Goal: Task Accomplishment & Management: Manage account settings

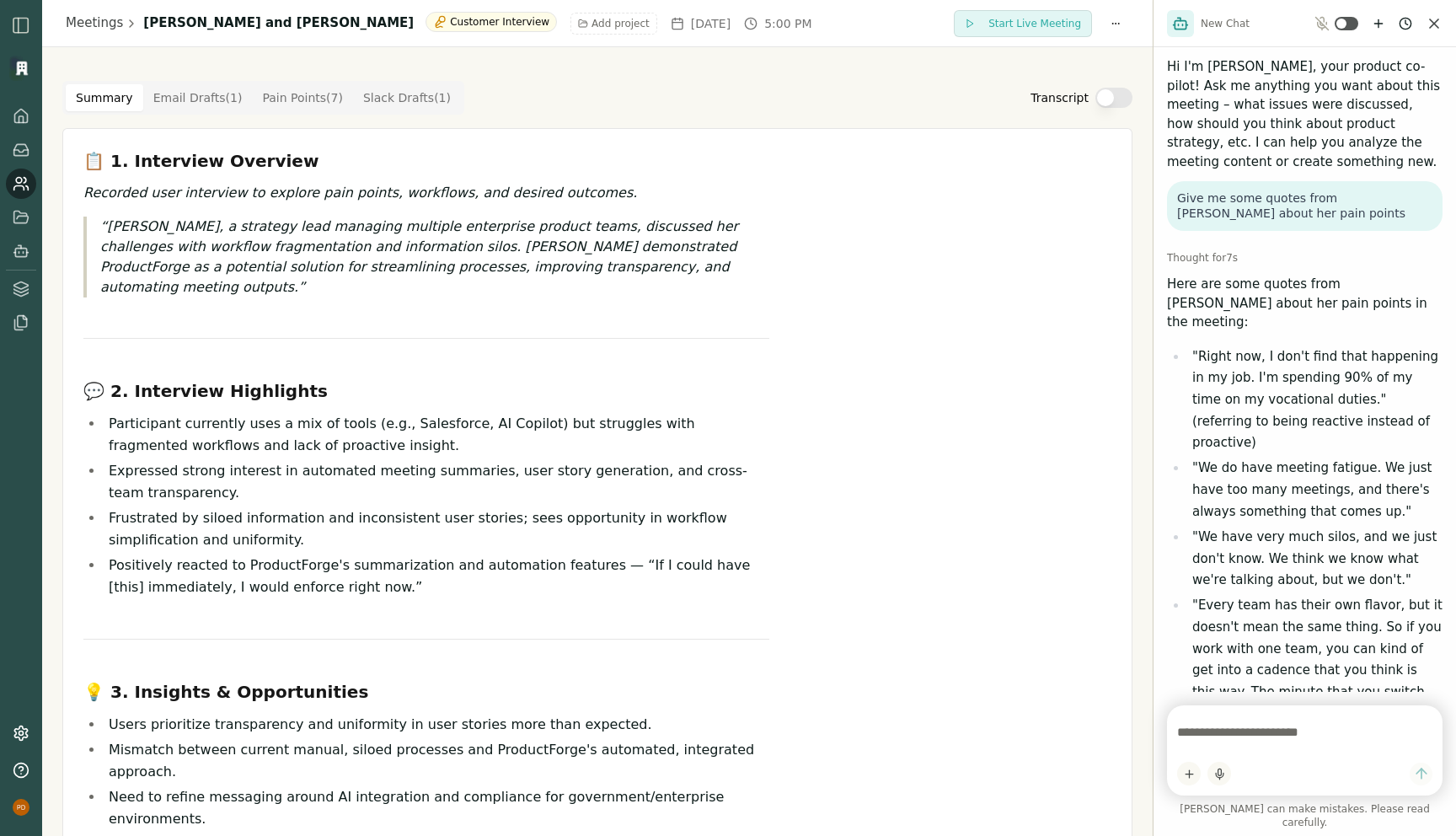
scroll to position [558, 0]
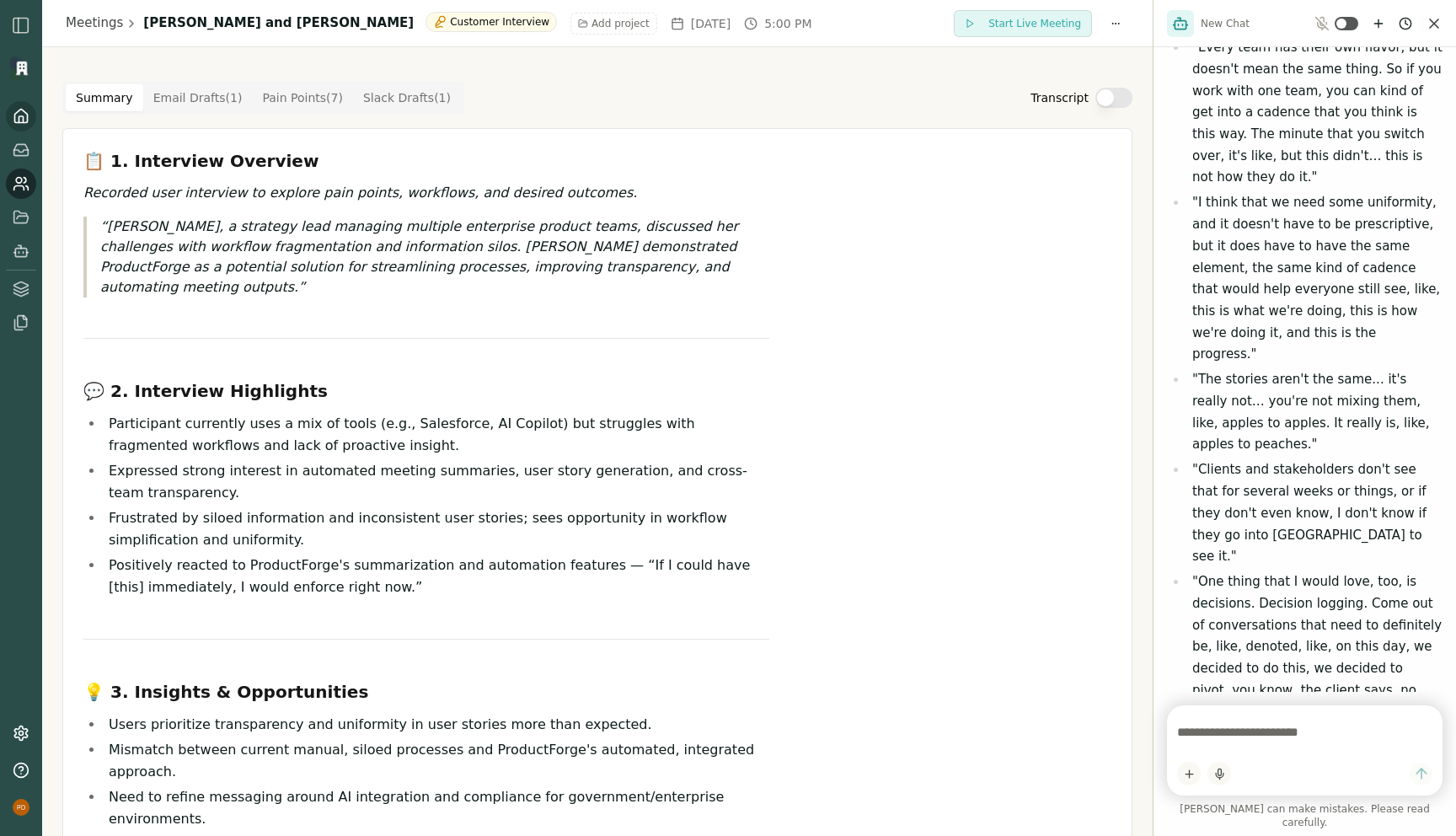
click at [24, 122] on icon at bounding box center [21, 116] width 13 height 13
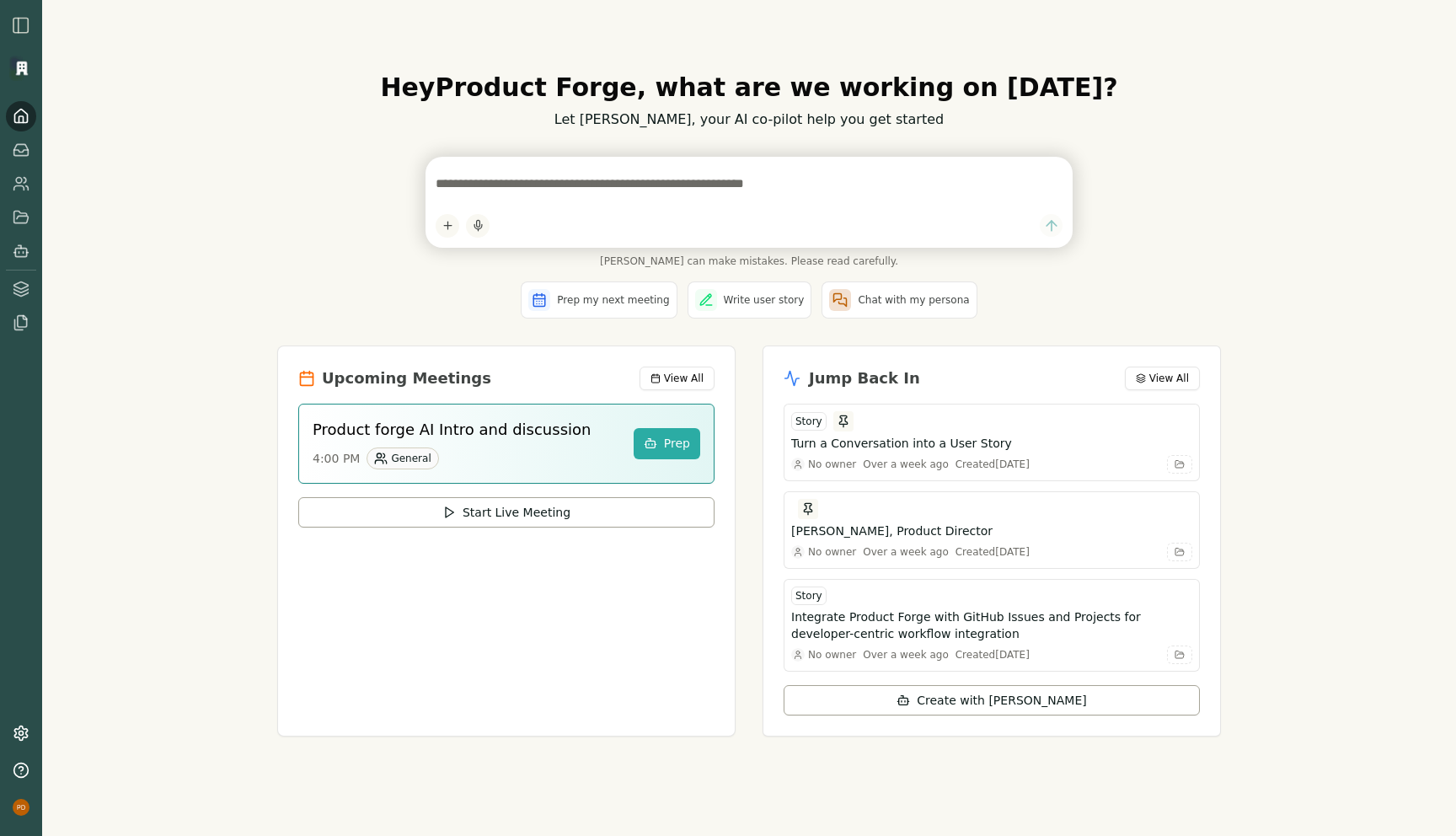
click at [269, 154] on div "Hey Product Forge , what are we working on today? Let Smith, your AI co-pilot h…" at bounding box center [749, 417] width 971 height 744
click at [21, 179] on circle at bounding box center [18, 180] width 6 height 6
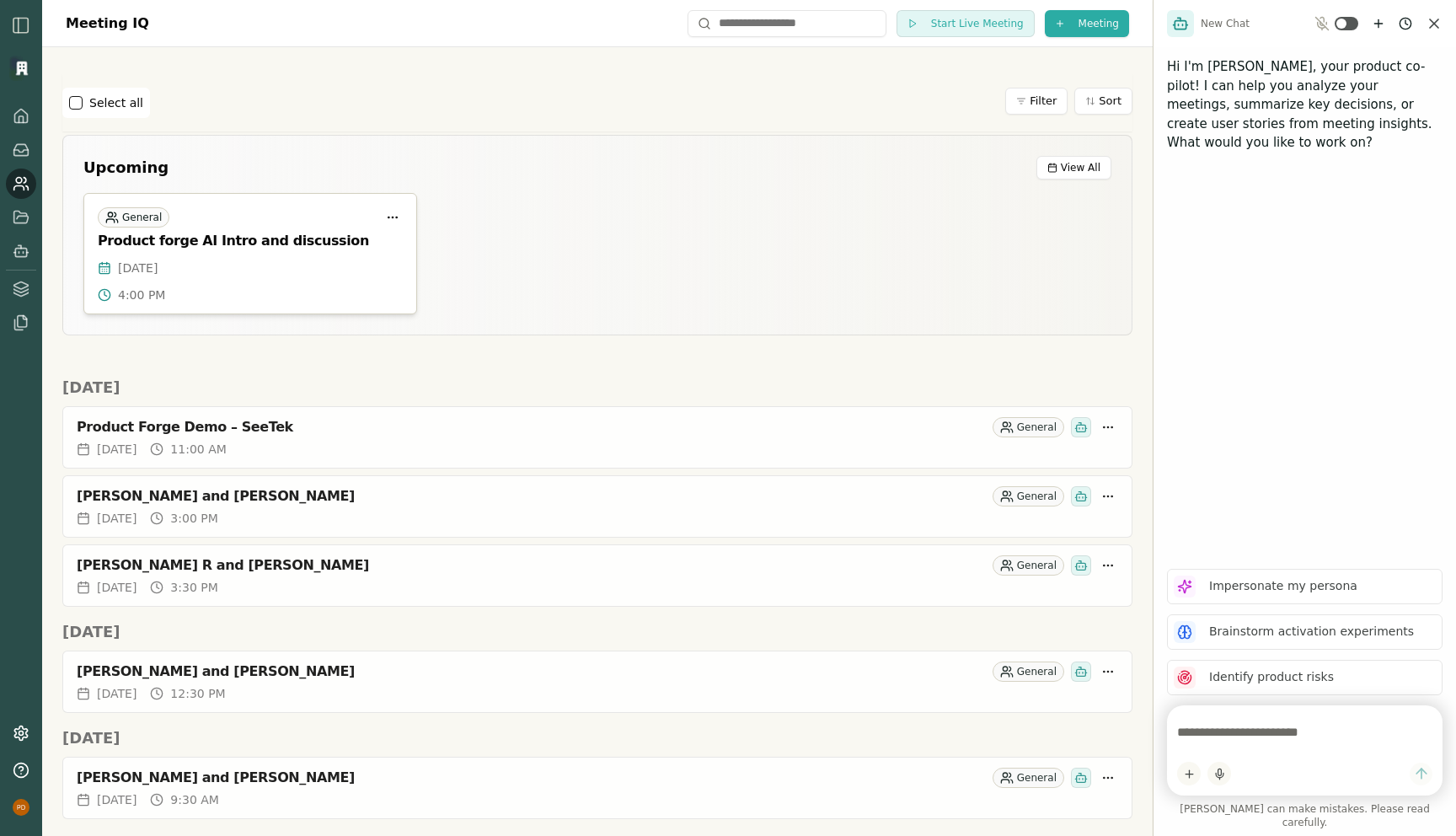
click at [226, 246] on div "Product forge AI Intro and discussion" at bounding box center [250, 240] width 305 height 17
click at [257, 239] on div "Product forge AI Intro and discussion" at bounding box center [250, 240] width 305 height 17
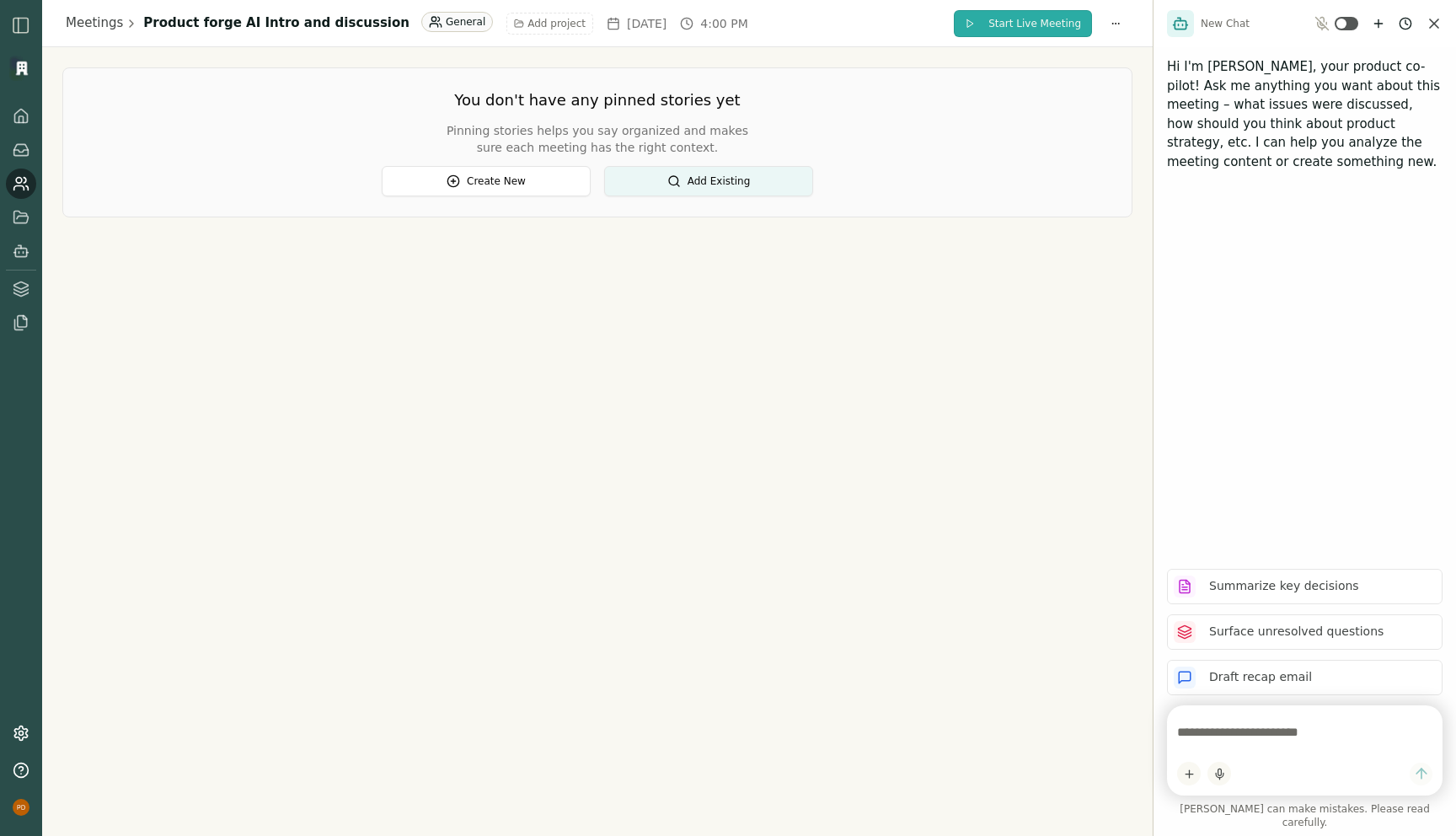
click at [1026, 24] on span "Start Live Meeting" at bounding box center [1035, 23] width 92 height 13
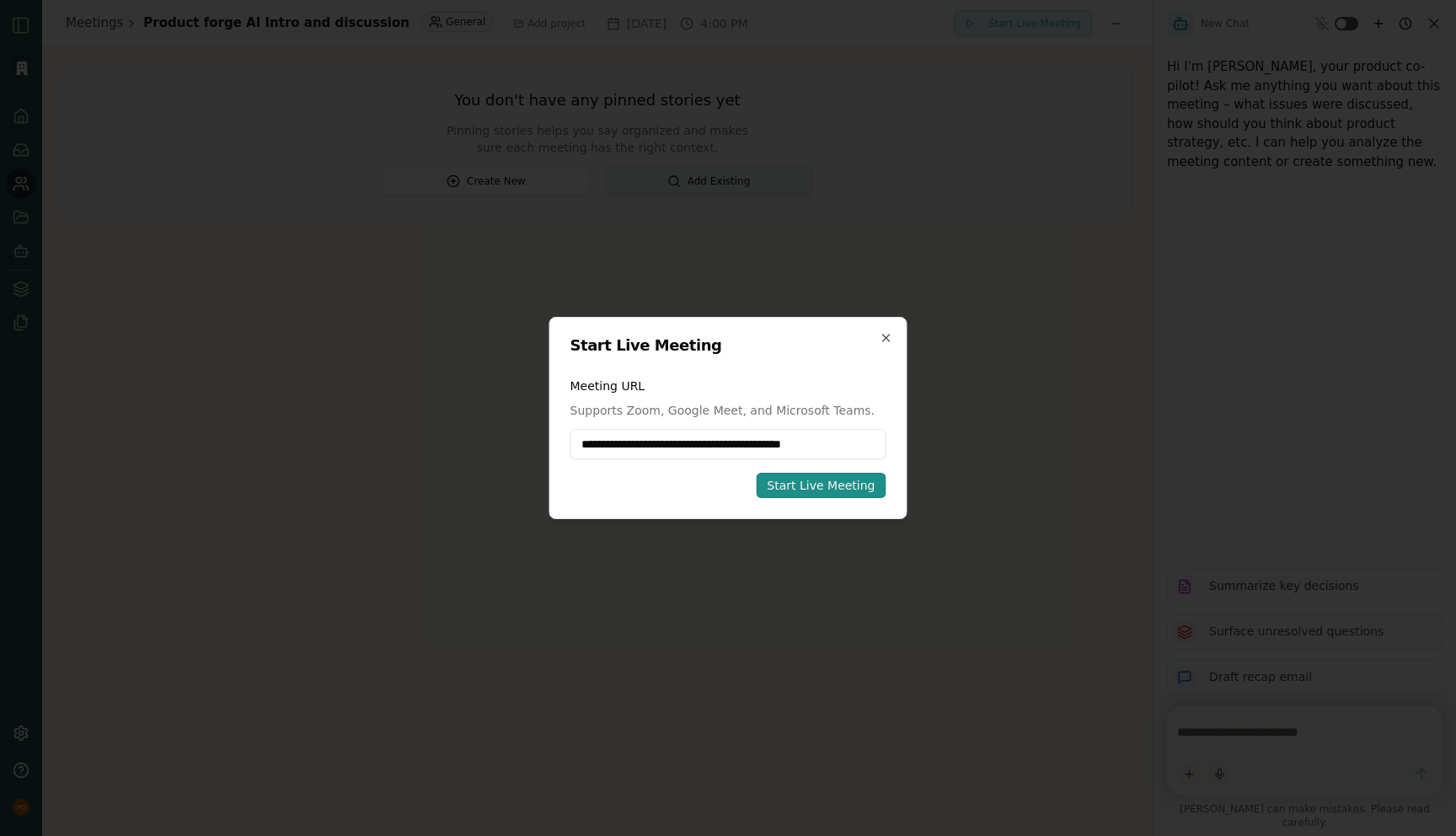
type input "**********"
click at [819, 494] on button "Start Live Meeting" at bounding box center [820, 485] width 130 height 25
click at [888, 338] on icon "button" at bounding box center [886, 337] width 13 height 13
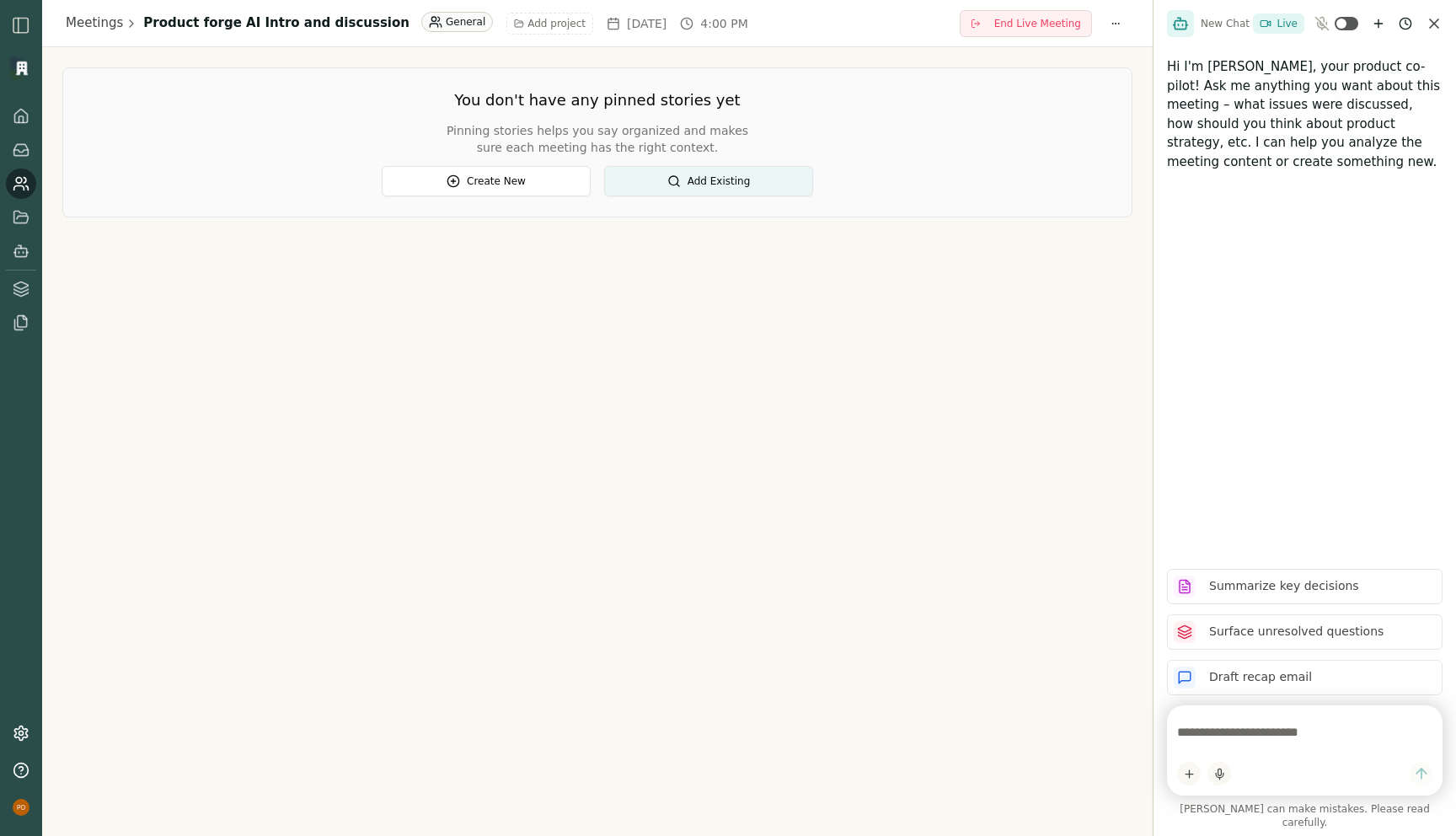
click at [475, 367] on div "Meetings Product forge AI Intro and discussion General Add project Mon, Sep 22,…" at bounding box center [597, 418] width 1110 height 836
click at [16, 115] on icon at bounding box center [21, 116] width 17 height 17
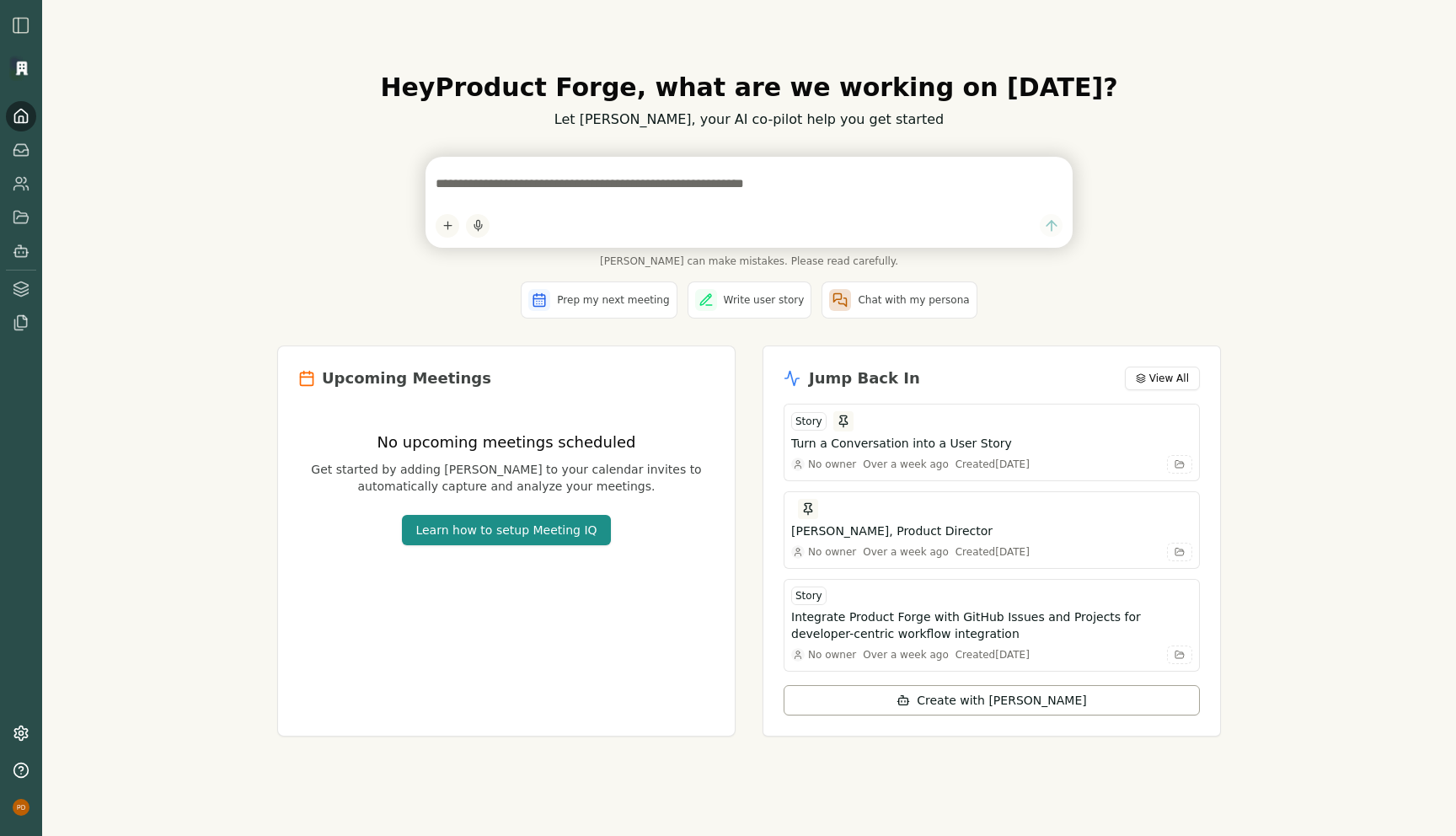
click at [237, 416] on div "Hey Product Forge , what are we working on today? Let Smith, your AI co-pilot h…" at bounding box center [749, 418] width 1414 height 836
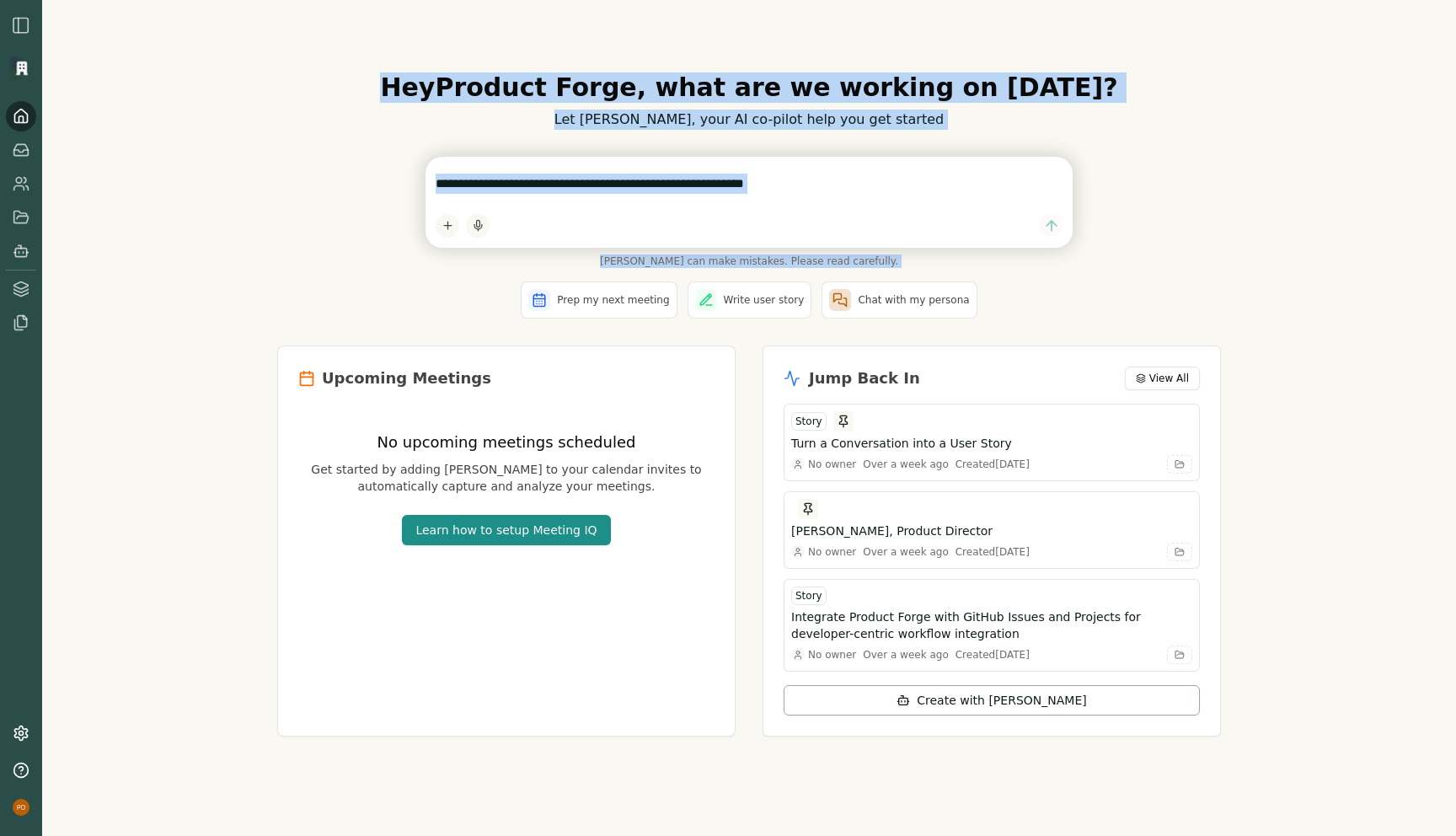
drag, startPoint x: 231, startPoint y: 40, endPoint x: 310, endPoint y: 304, distance: 275.6
click at [319, 309] on div "Hey Product Forge , what are we working on today? Let Smith, your AI co-pilot h…" at bounding box center [749, 418] width 1414 height 836
click at [260, 259] on div "Hey Product Forge , what are we working on today? Let Smith, your AI co-pilot h…" at bounding box center [749, 418] width 1414 height 836
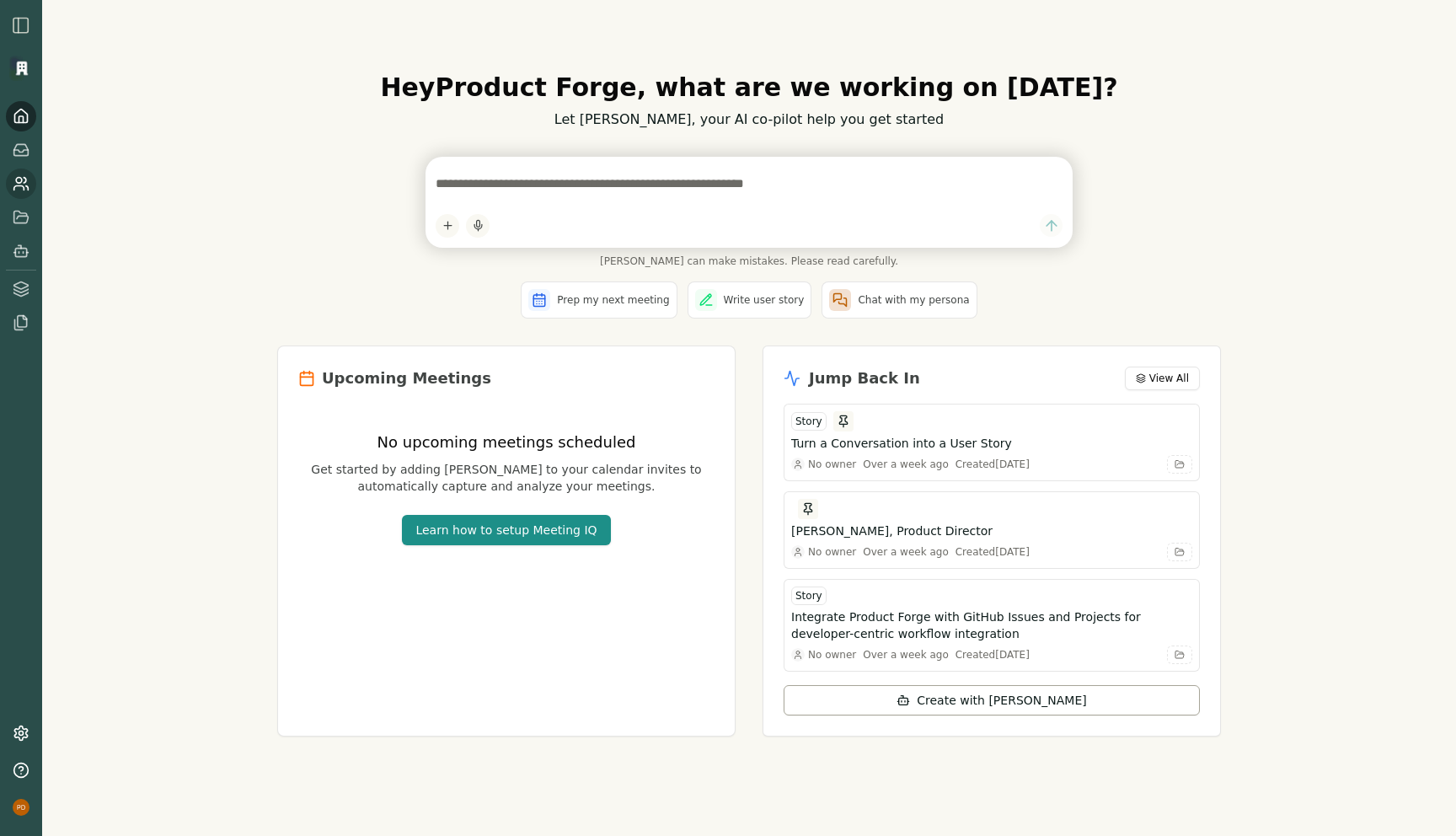
click at [21, 186] on icon at bounding box center [19, 188] width 10 height 4
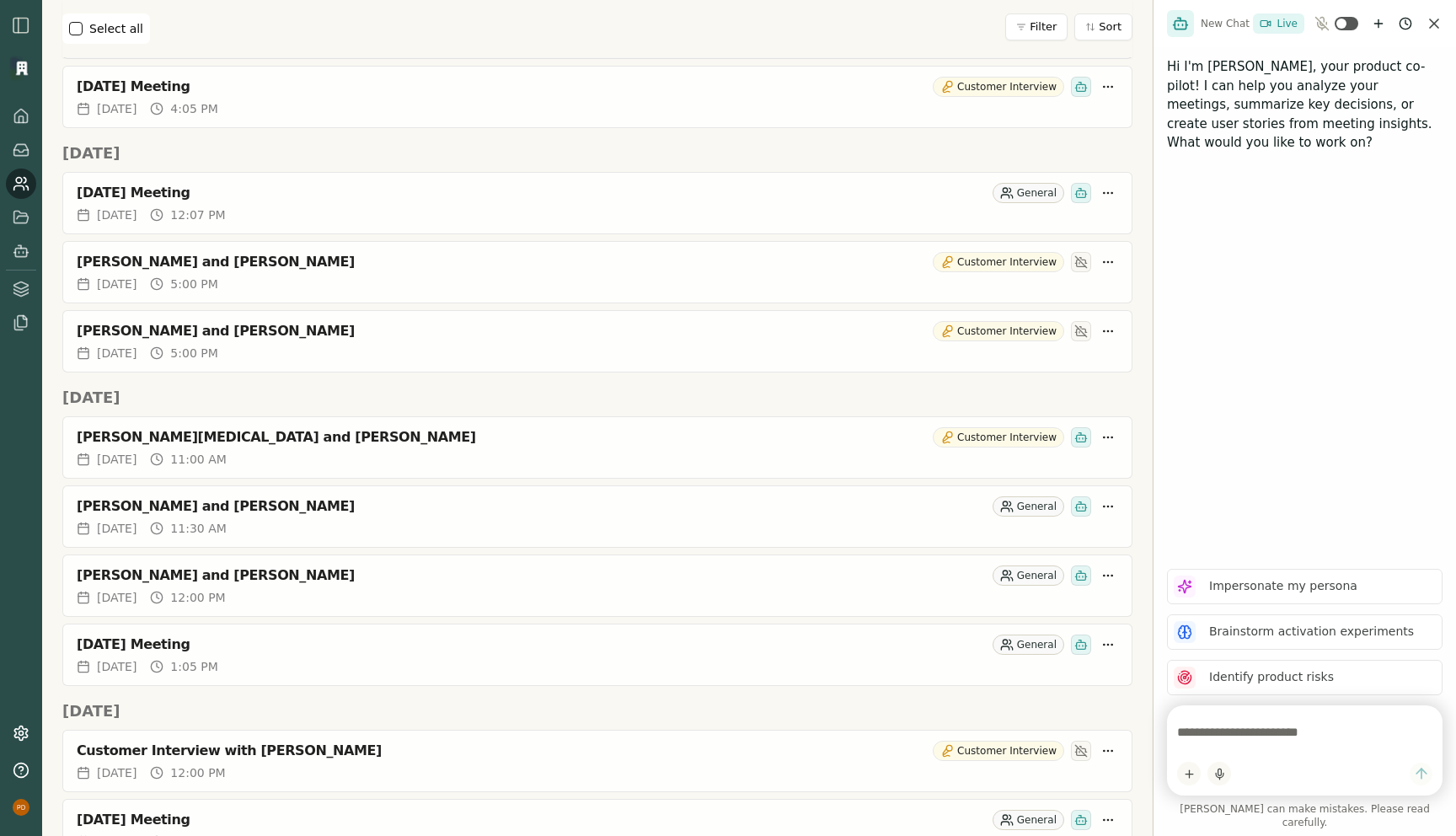
scroll to position [996, 0]
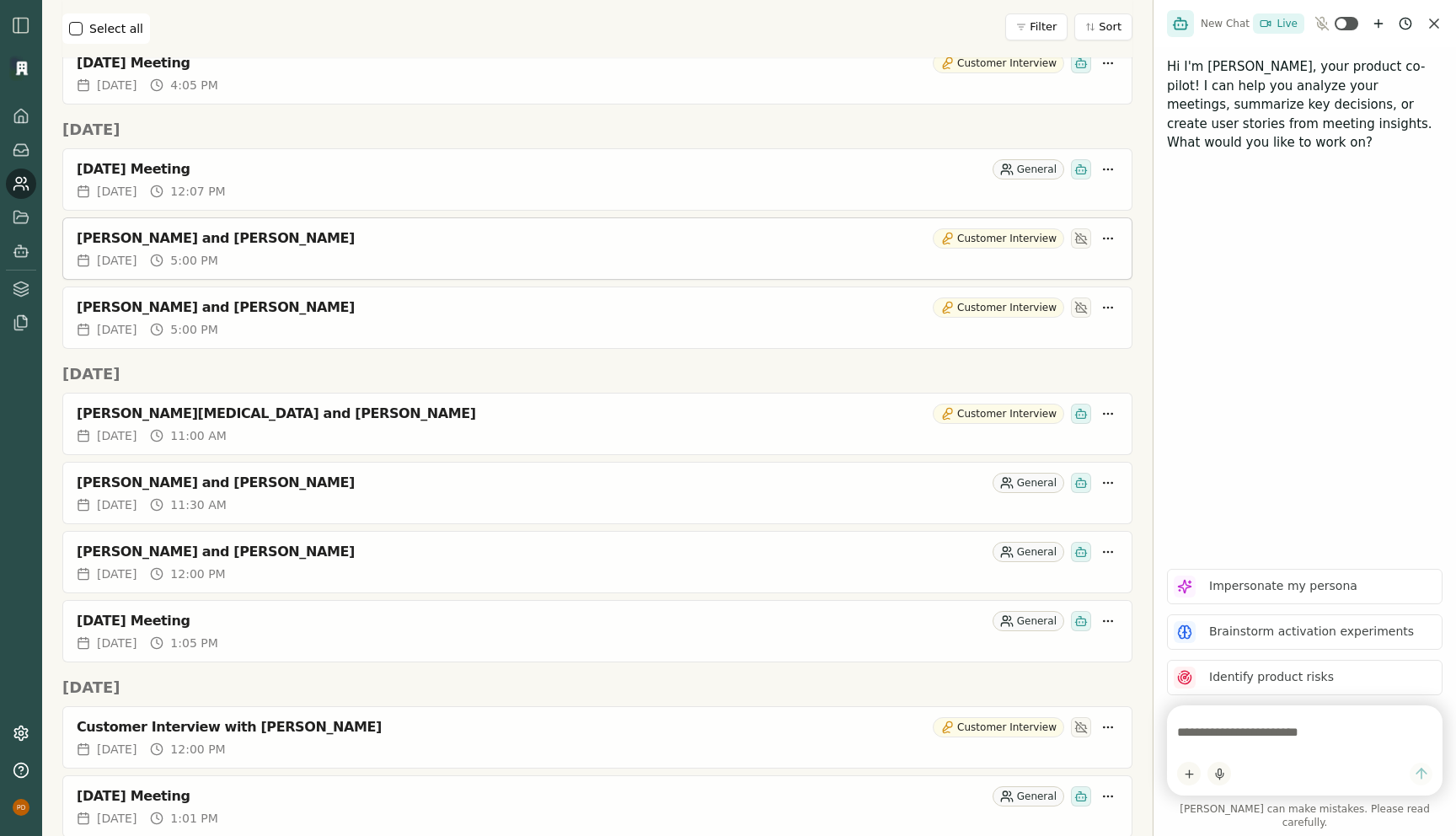
click at [165, 242] on div "[PERSON_NAME] and [PERSON_NAME]" at bounding box center [501, 238] width 849 height 17
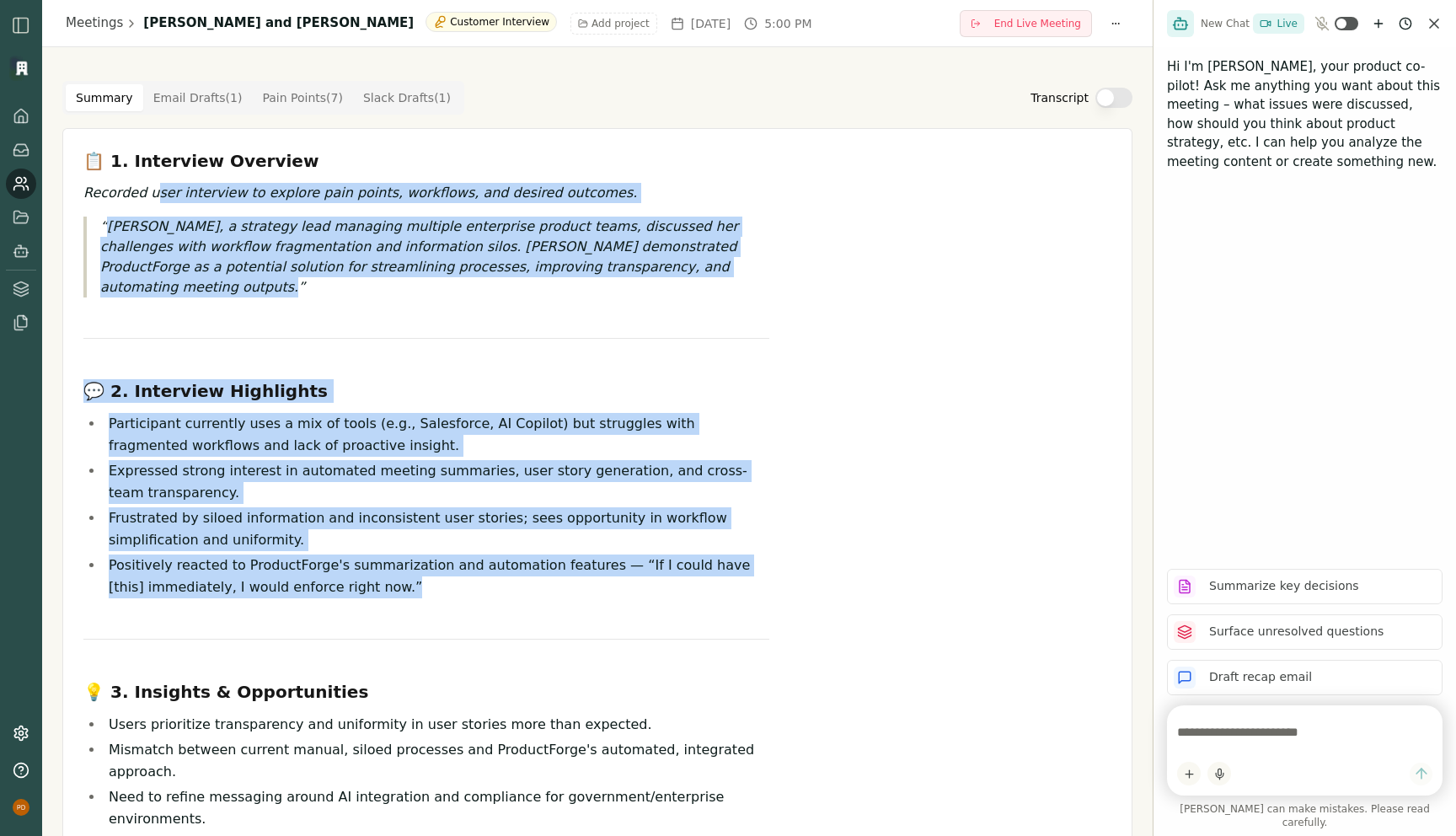
drag, startPoint x: 154, startPoint y: 196, endPoint x: 354, endPoint y: 610, distance: 459.8
click at [354, 610] on div "📋 1. Interview Overview Recorded user interview to explore pain points, workflo…" at bounding box center [427, 677] width 686 height 1056
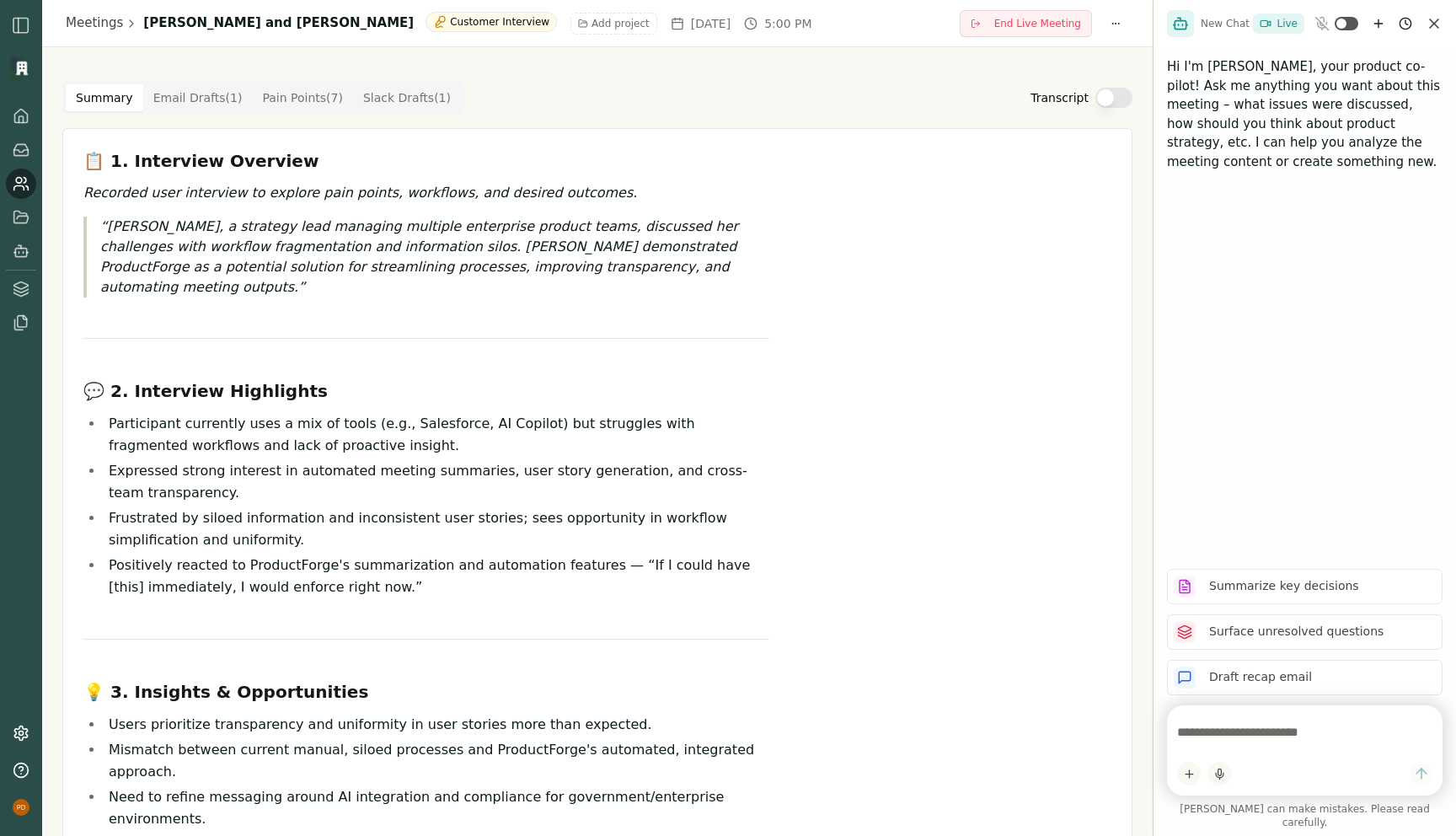
click at [354, 610] on div "📋 1. Interview Overview Recorded user interview to explore pain points, workflo…" at bounding box center [427, 677] width 686 height 1056
click at [167, 93] on Draft "Email Drafts ( 1 )" at bounding box center [198, 98] width 110 height 27
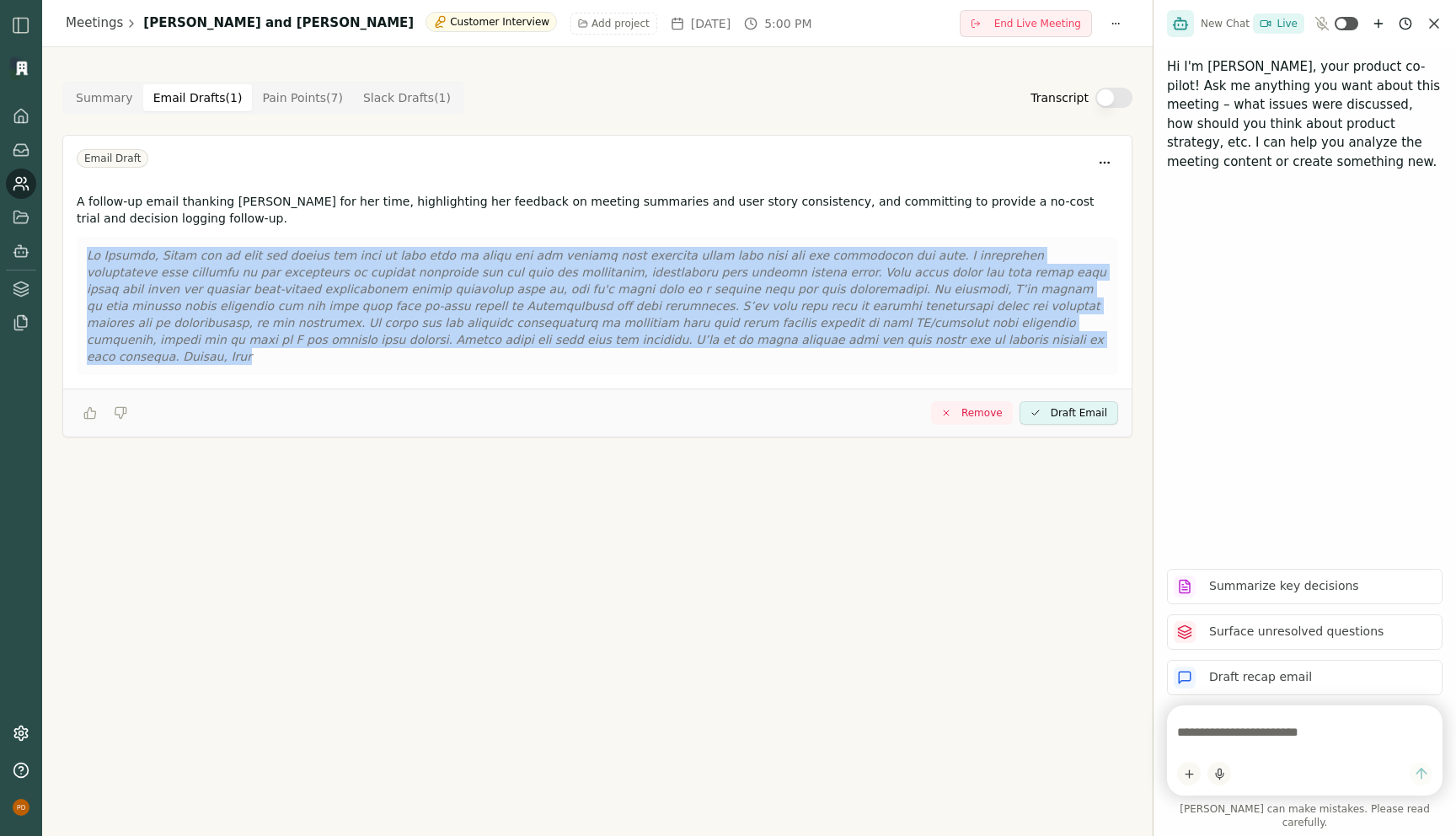
drag, startPoint x: 713, startPoint y: 348, endPoint x: 164, endPoint y: 234, distance: 560.7
click at [164, 234] on div "A follow-up email thanking Talisha for her time, highlighting her feedback on m…" at bounding box center [597, 287] width 1068 height 202
click at [246, 248] on p at bounding box center [597, 306] width 1021 height 118
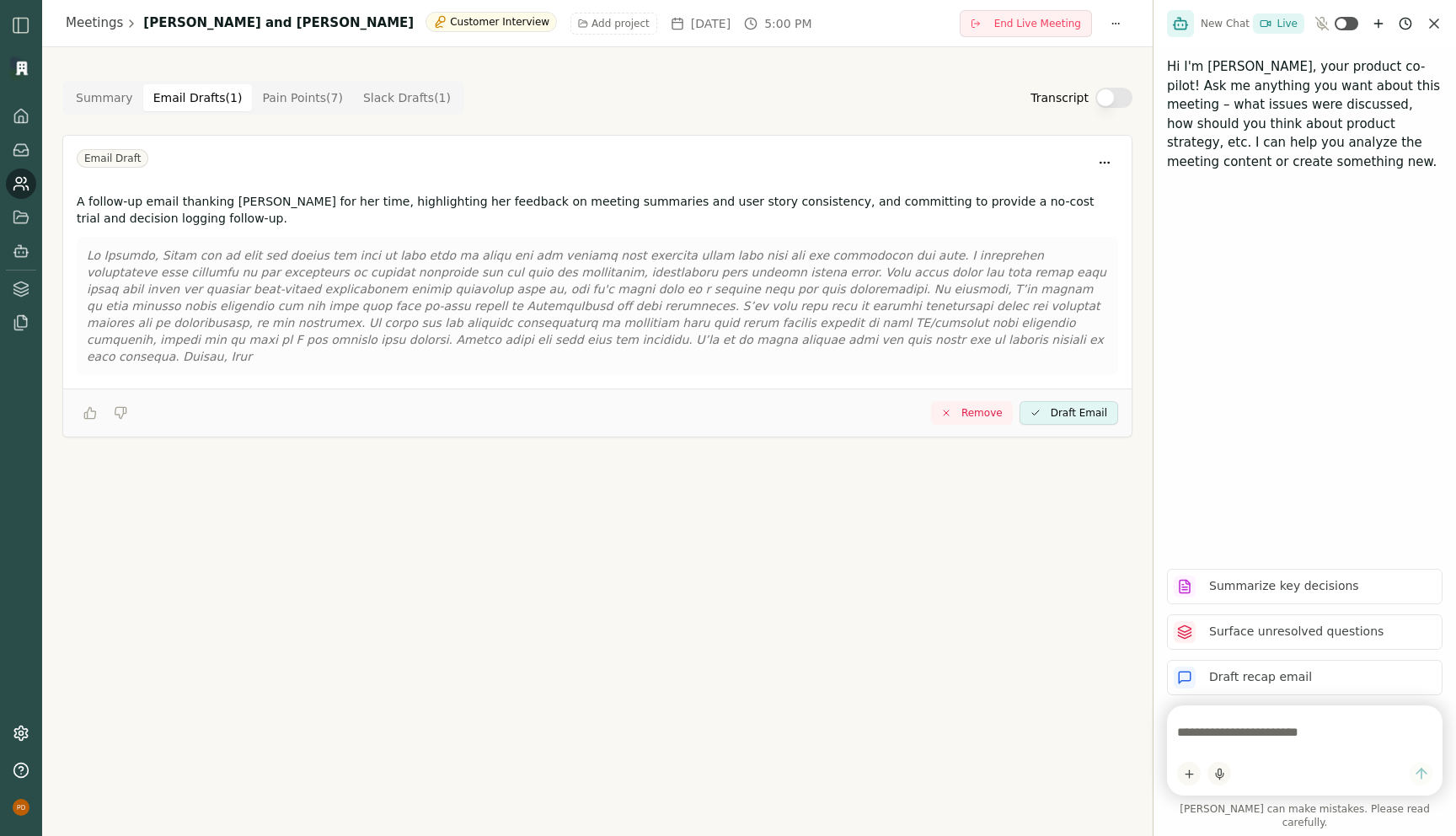
click at [411, 99] on Draft "Slack Drafts ( 1 )" at bounding box center [407, 98] width 108 height 27
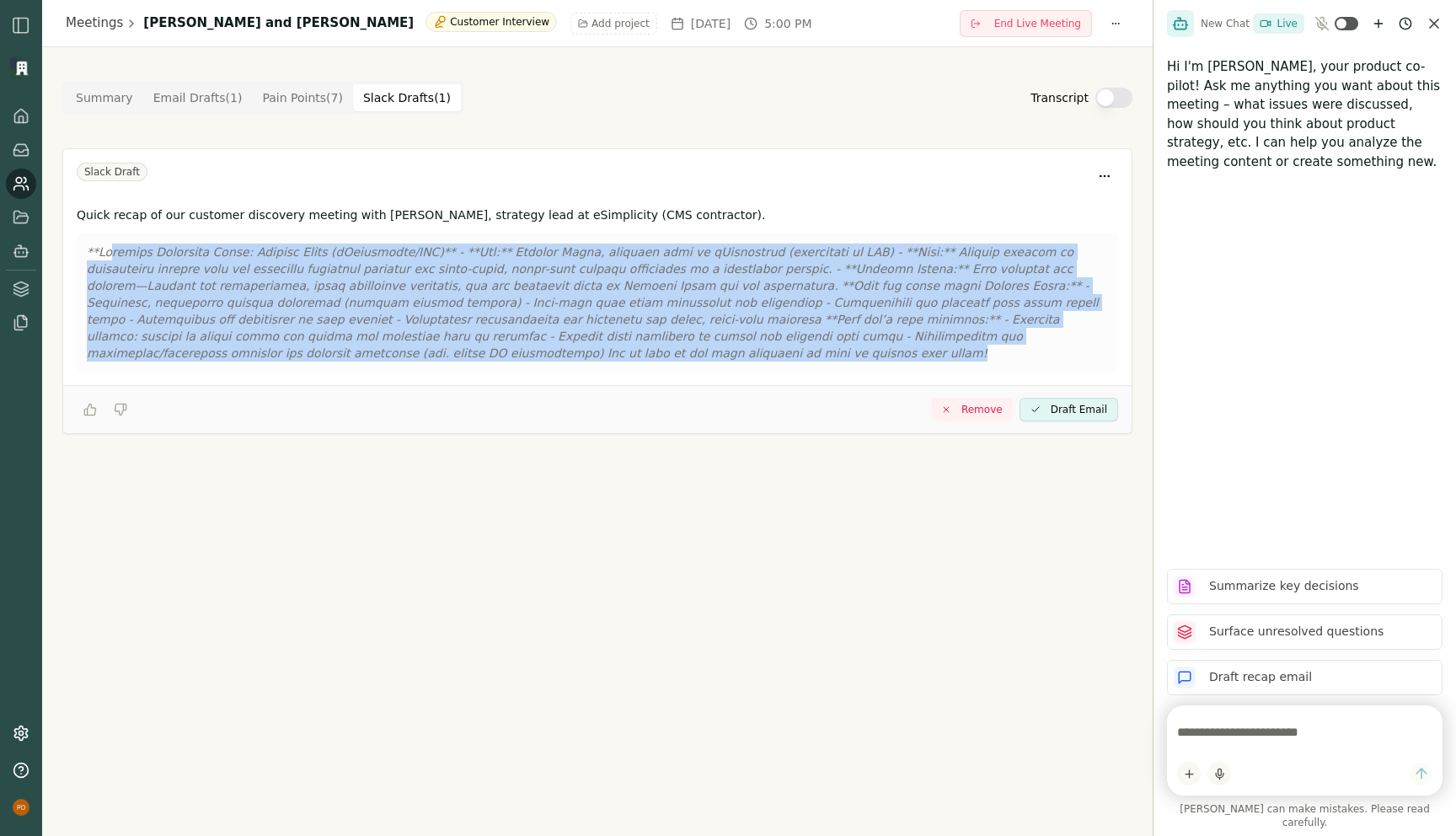
drag, startPoint x: 388, startPoint y: 364, endPoint x: 113, endPoint y: 252, distance: 296.9
click at [113, 252] on div at bounding box center [597, 302] width 1041 height 138
click at [346, 325] on p at bounding box center [597, 302] width 1021 height 118
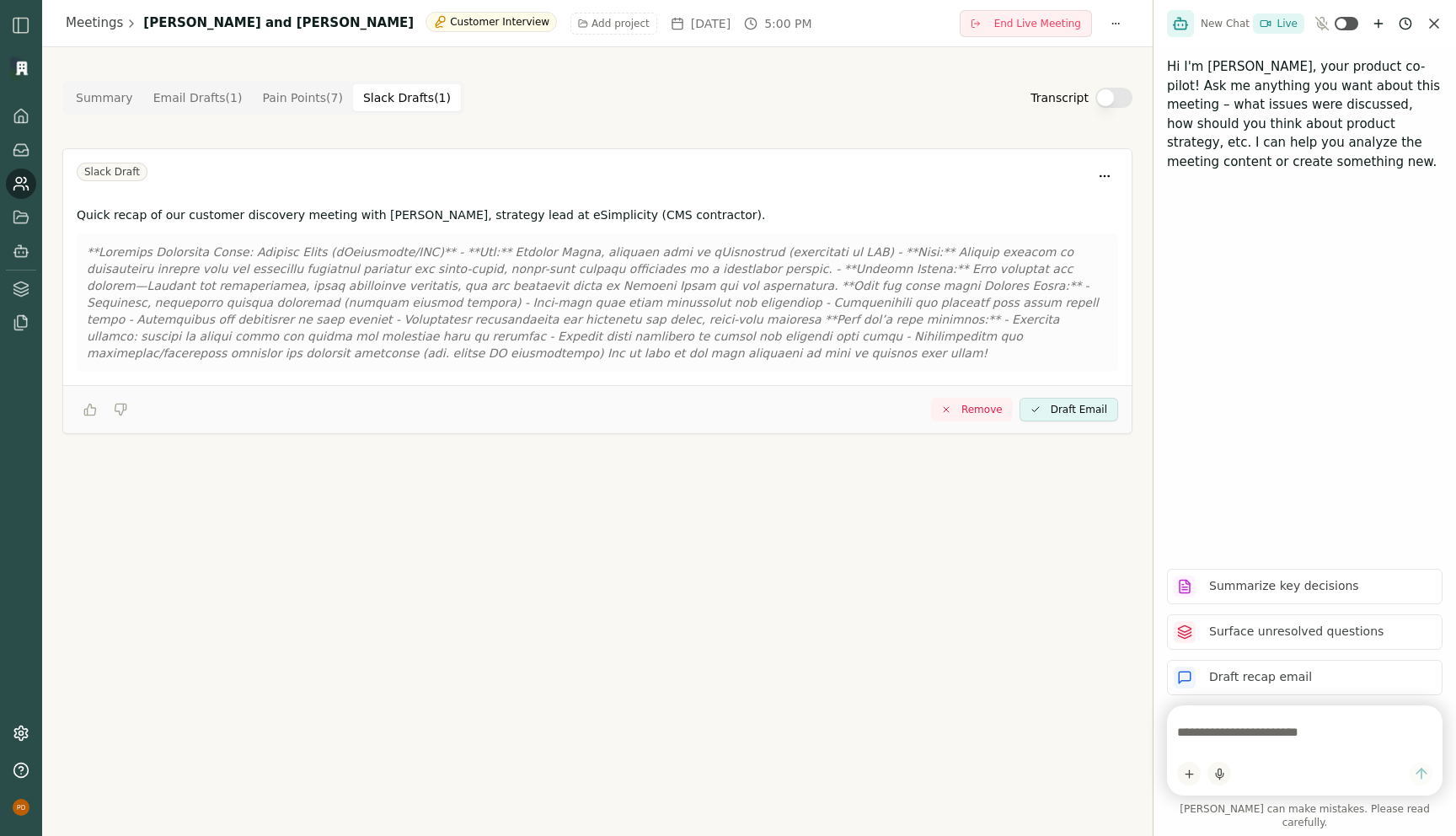
click at [273, 99] on Point "Pain Points ( 7 )" at bounding box center [302, 98] width 101 height 27
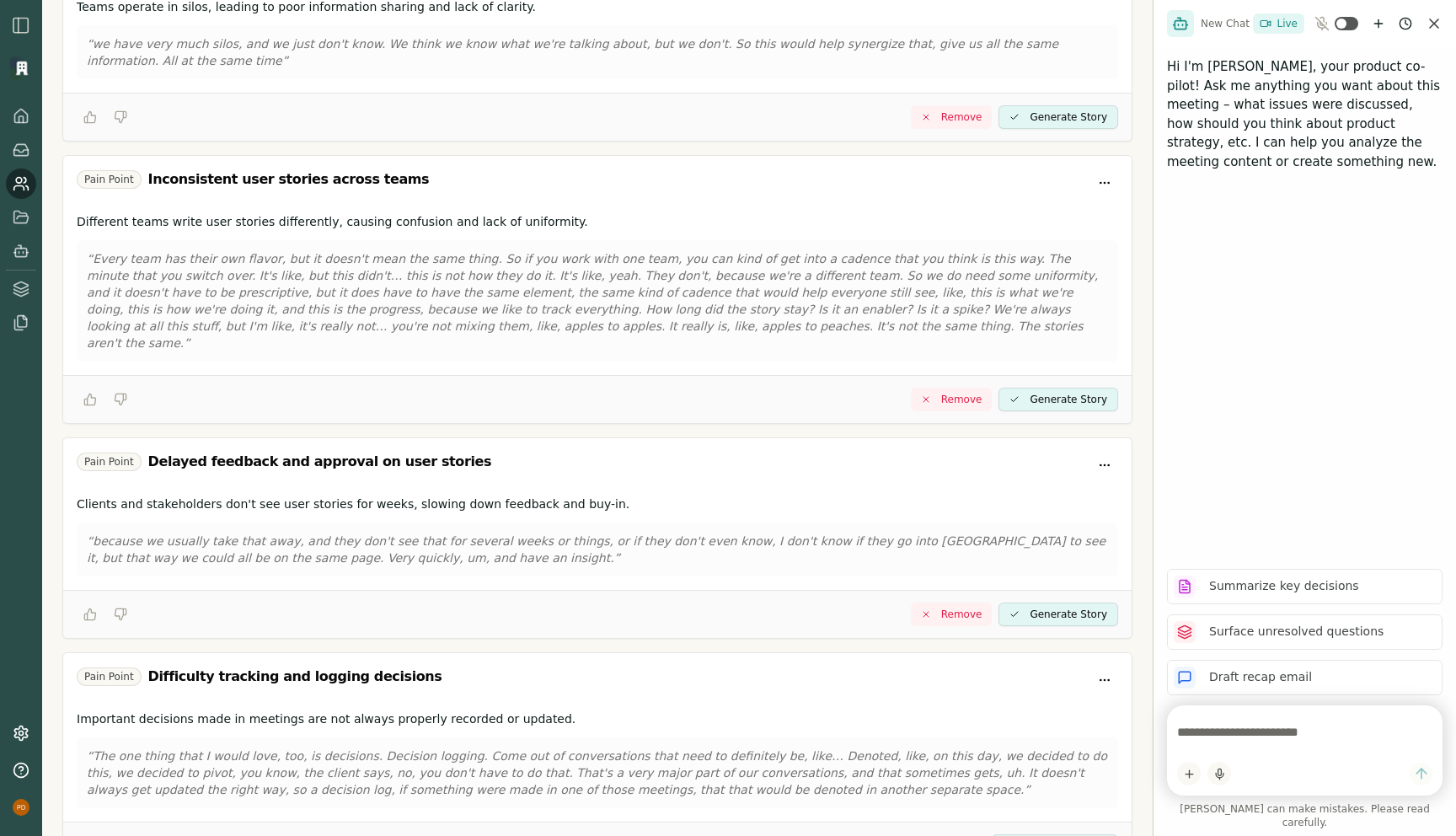
scroll to position [867, 0]
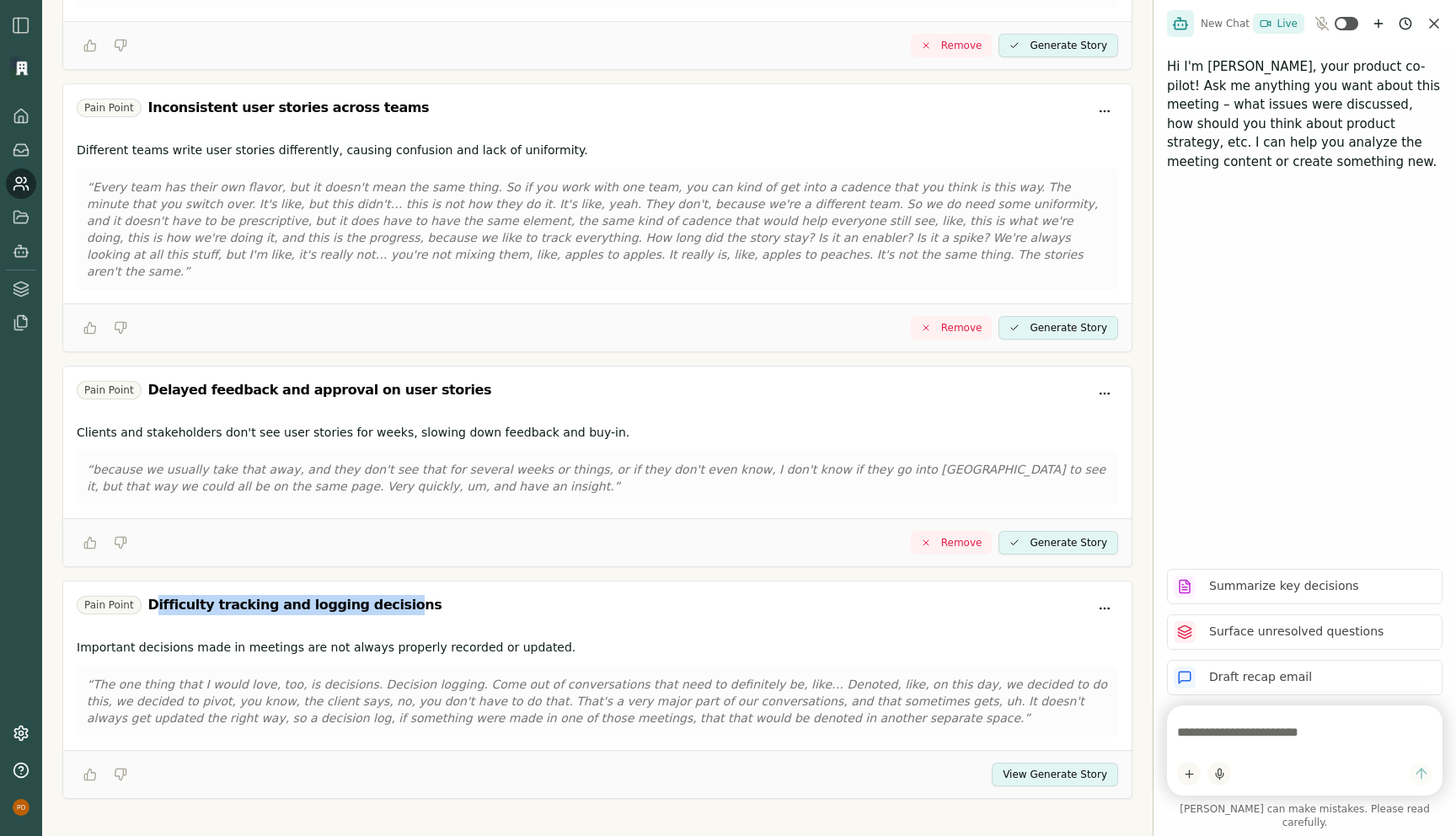
drag, startPoint x: 156, startPoint y: 588, endPoint x: 376, endPoint y: 580, distance: 220.1
click at [376, 595] on div "Difficulty tracking and logging decisions" at bounding box center [295, 604] width 294 height 20
click at [1070, 763] on button "View Generate Story" at bounding box center [1055, 774] width 126 height 24
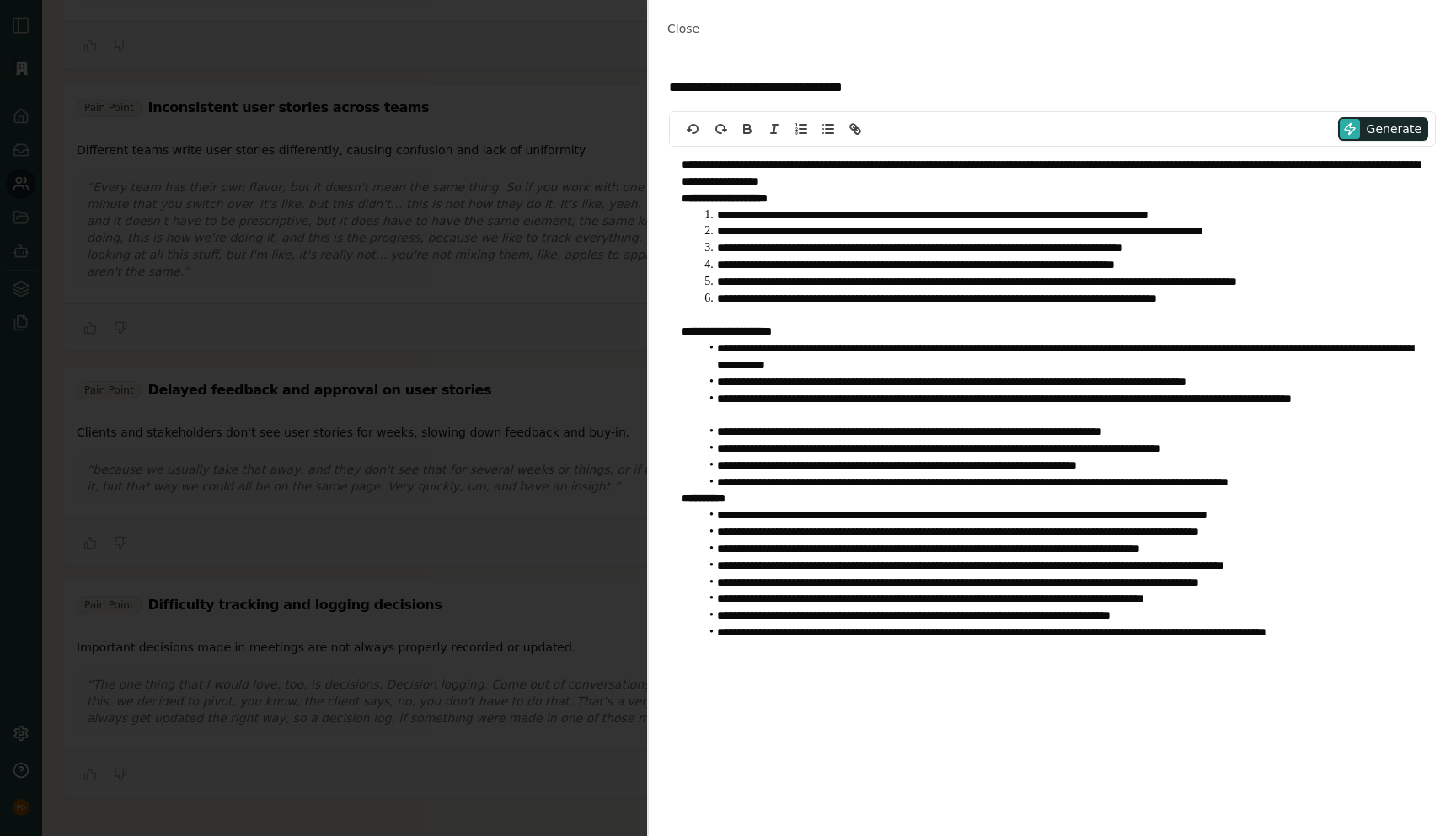
click at [892, 336] on p "**********" at bounding box center [1052, 332] width 741 height 17
click at [853, 300] on li "**********" at bounding box center [1061, 299] width 724 height 17
click at [677, 27] on span "Close" at bounding box center [683, 28] width 32 height 13
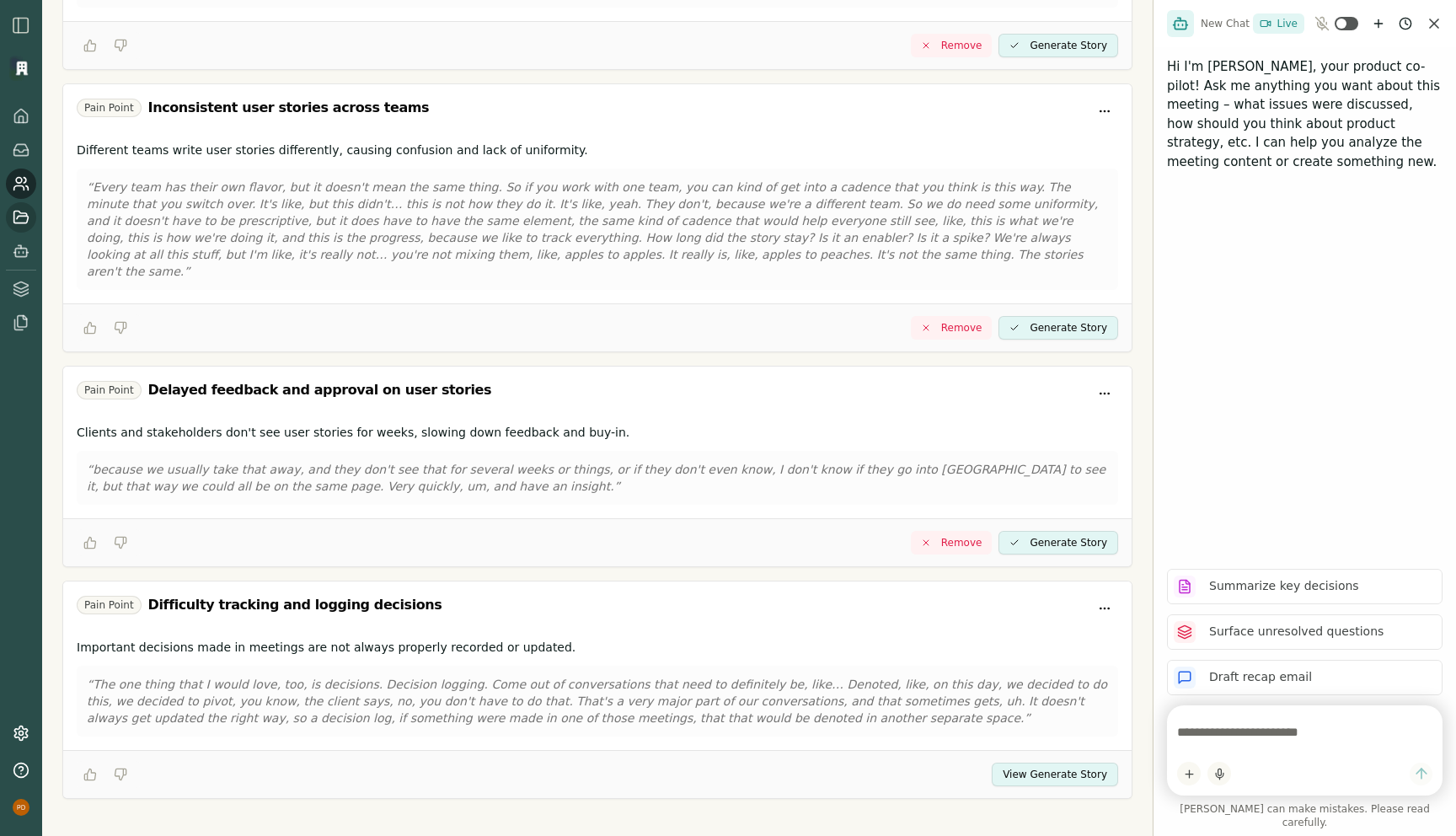
click at [19, 219] on icon at bounding box center [21, 217] width 17 height 17
click at [28, 219] on icon at bounding box center [21, 217] width 14 height 12
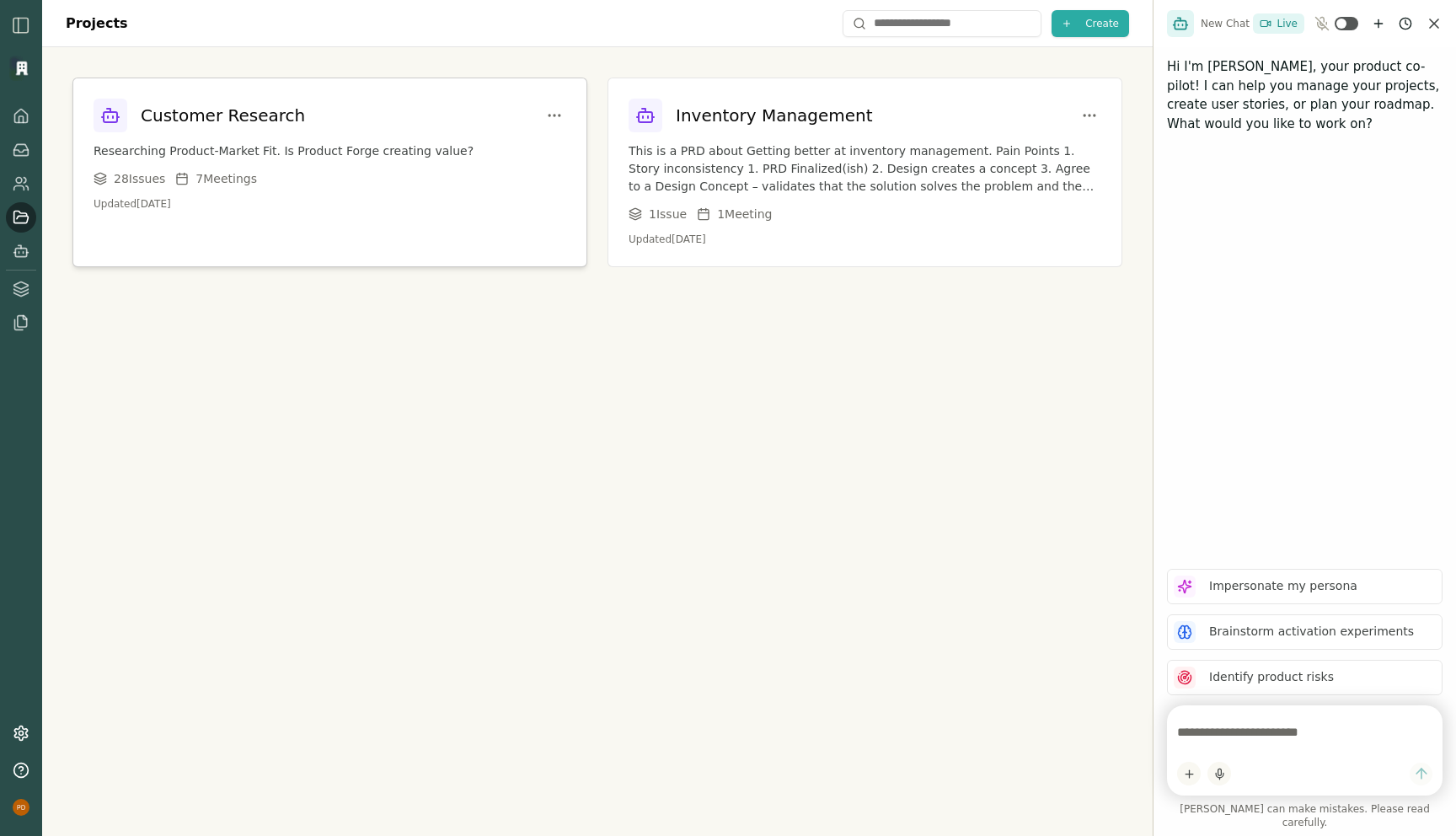
click at [346, 168] on div "Customer Research Researching Product-Market Fit. Is Product Forge creating val…" at bounding box center [329, 154] width 513 height 152
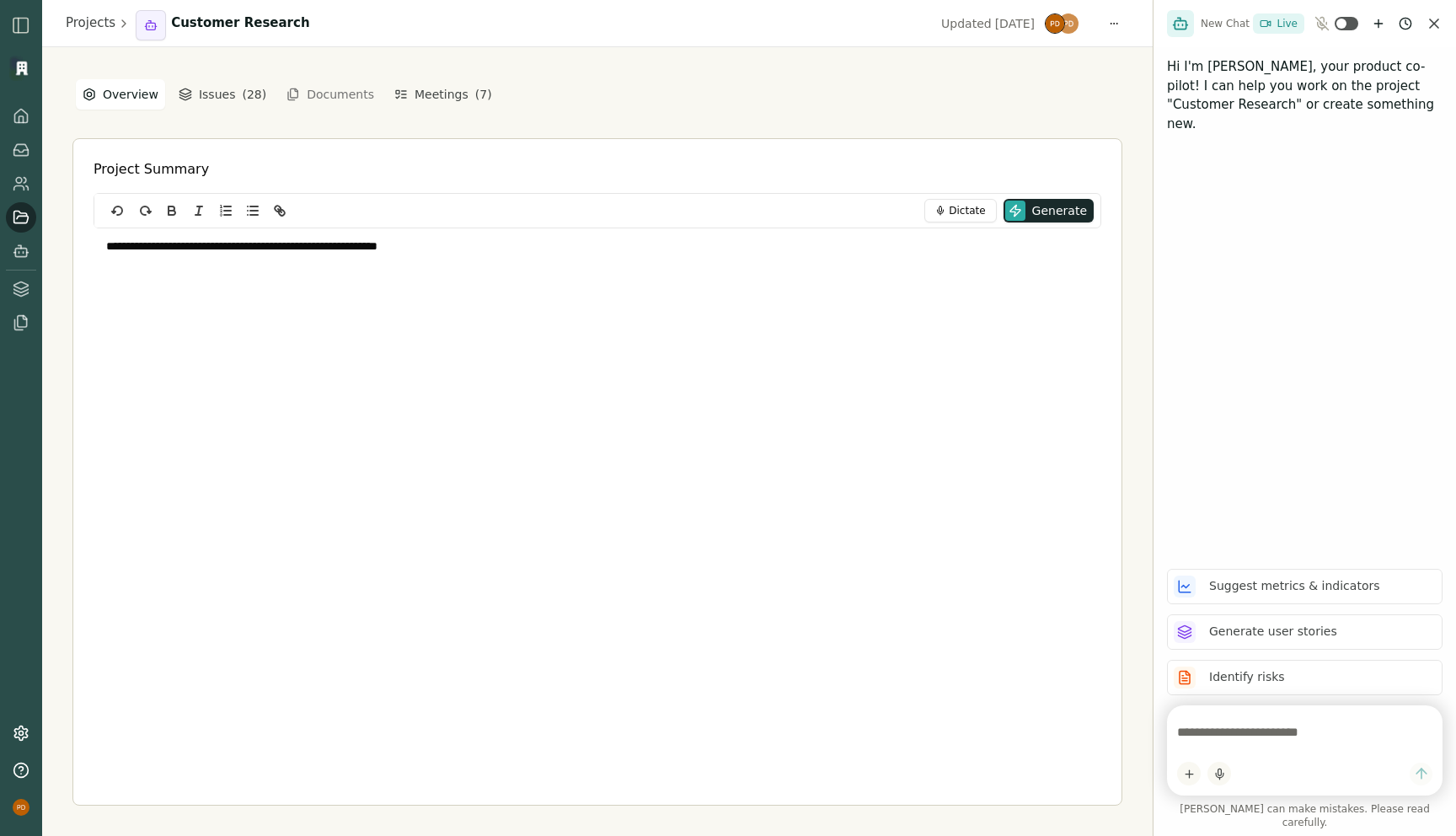
click at [664, 101] on div "**********" at bounding box center [597, 442] width 1050 height 728
click at [26, 186] on icon at bounding box center [27, 188] width 3 height 4
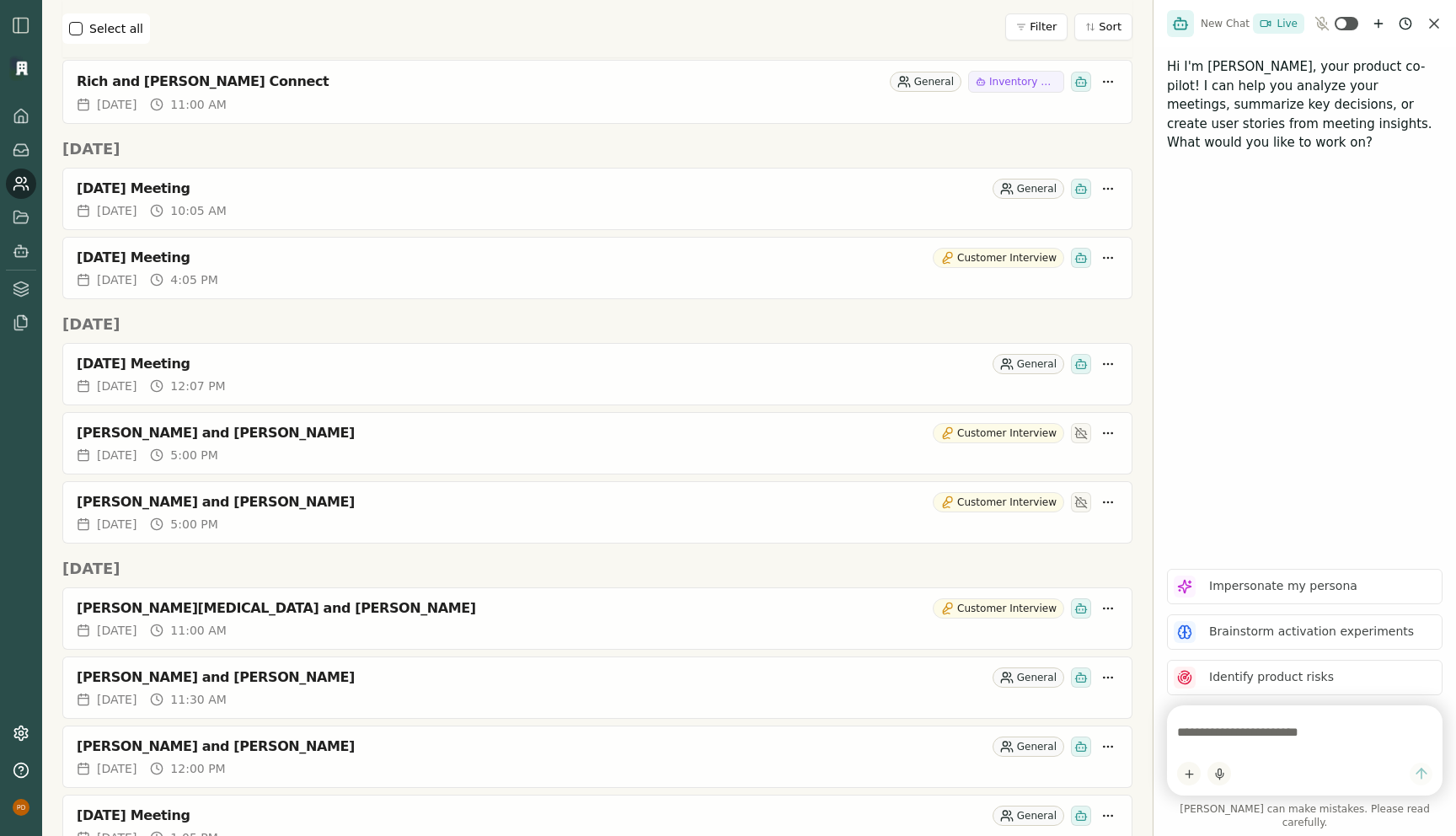
scroll to position [823, 0]
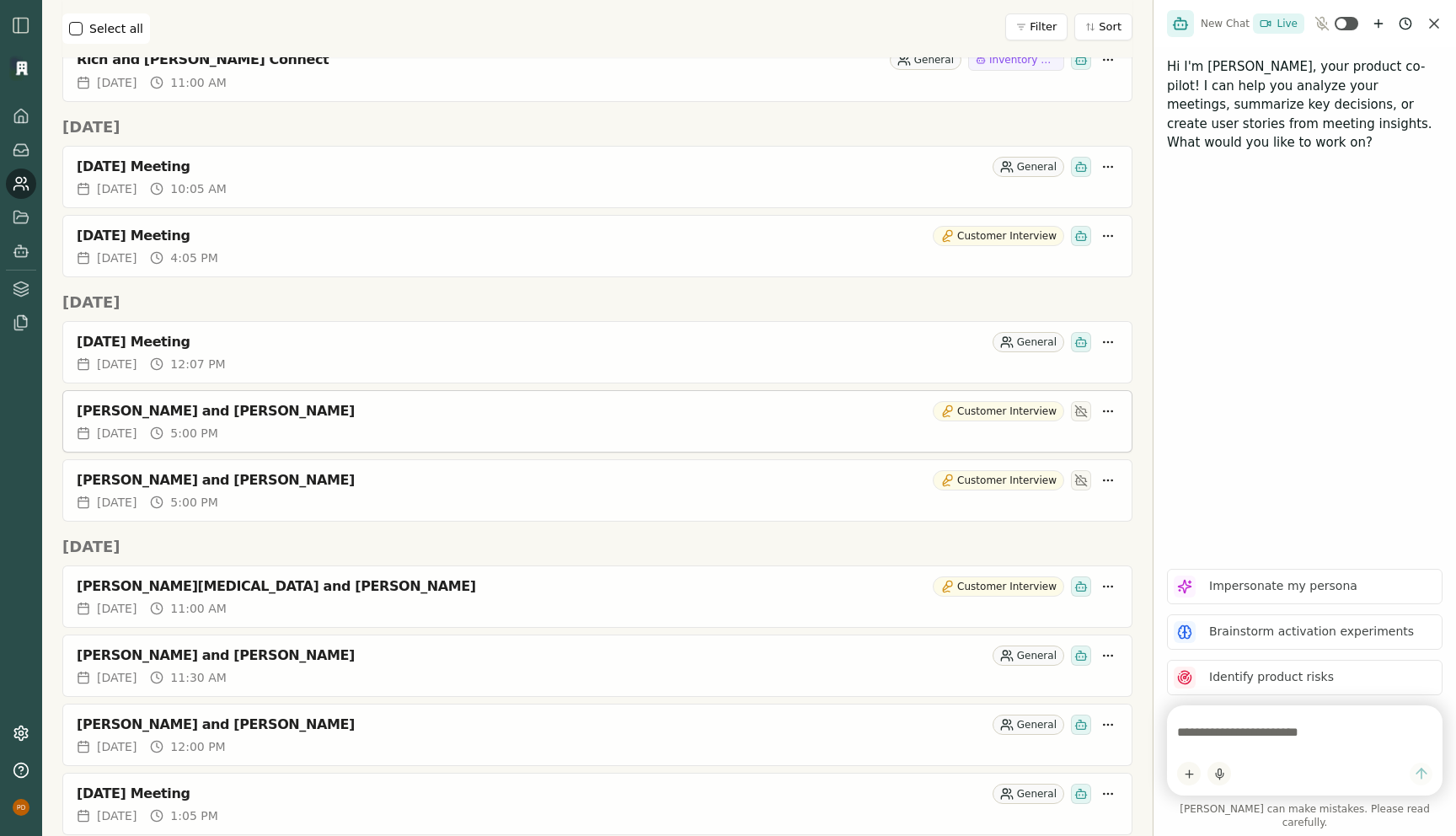
click at [107, 417] on div "[PERSON_NAME] and [PERSON_NAME]" at bounding box center [501, 411] width 849 height 17
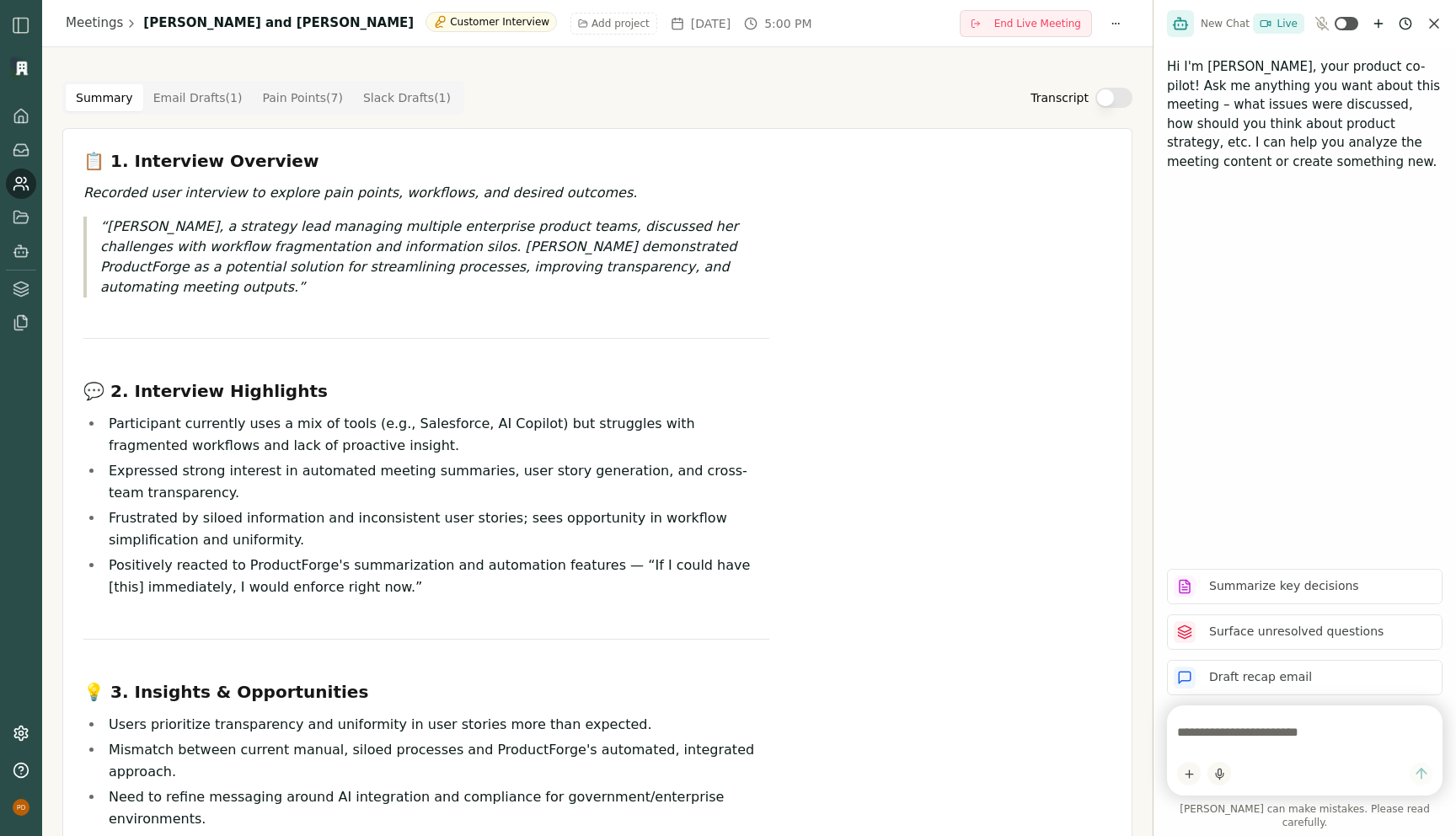
click at [1231, 744] on textarea at bounding box center [1304, 732] width 255 height 34
click at [1213, 742] on textarea at bounding box center [1304, 732] width 255 height 34
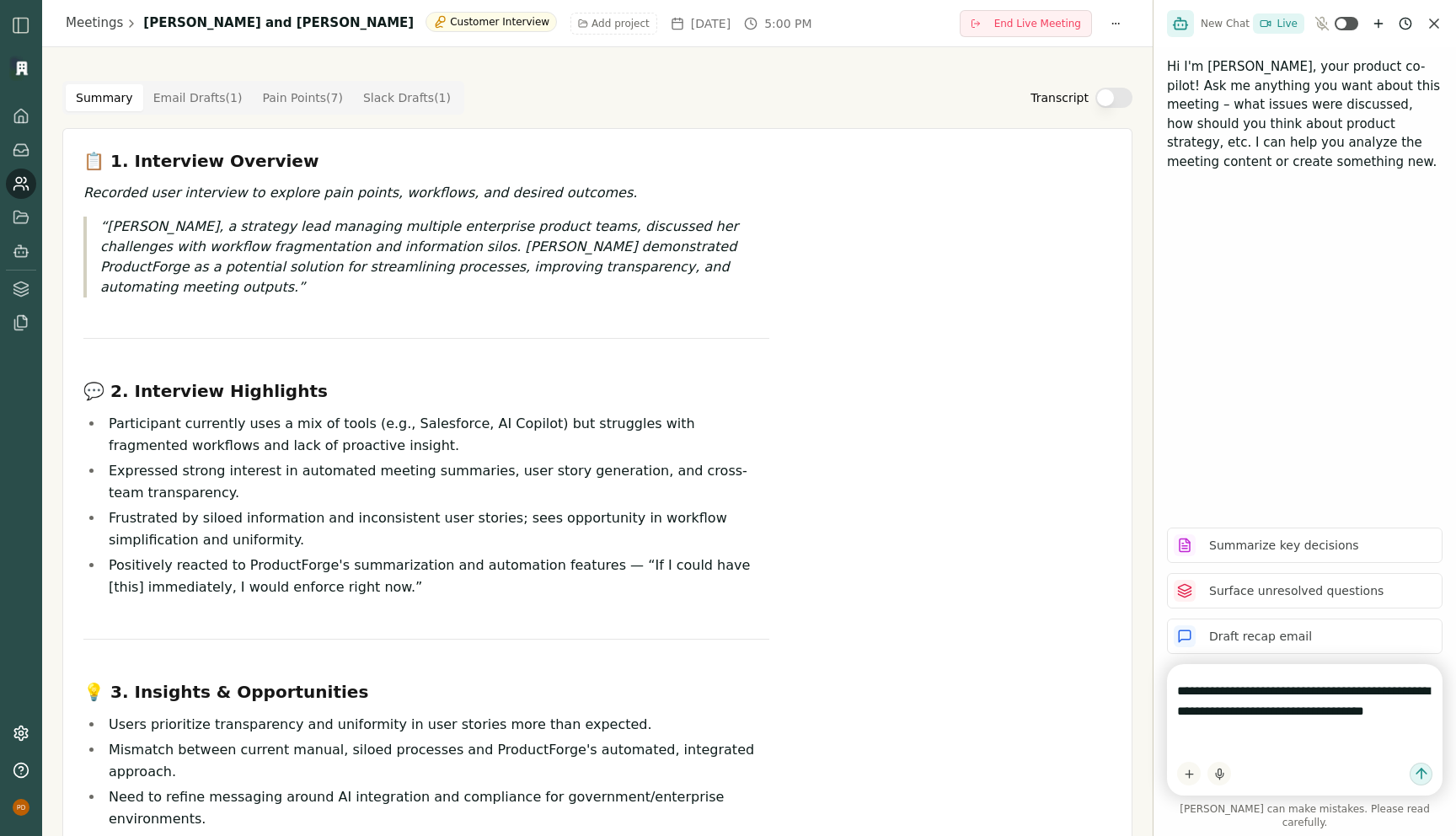
type textarea "**********"
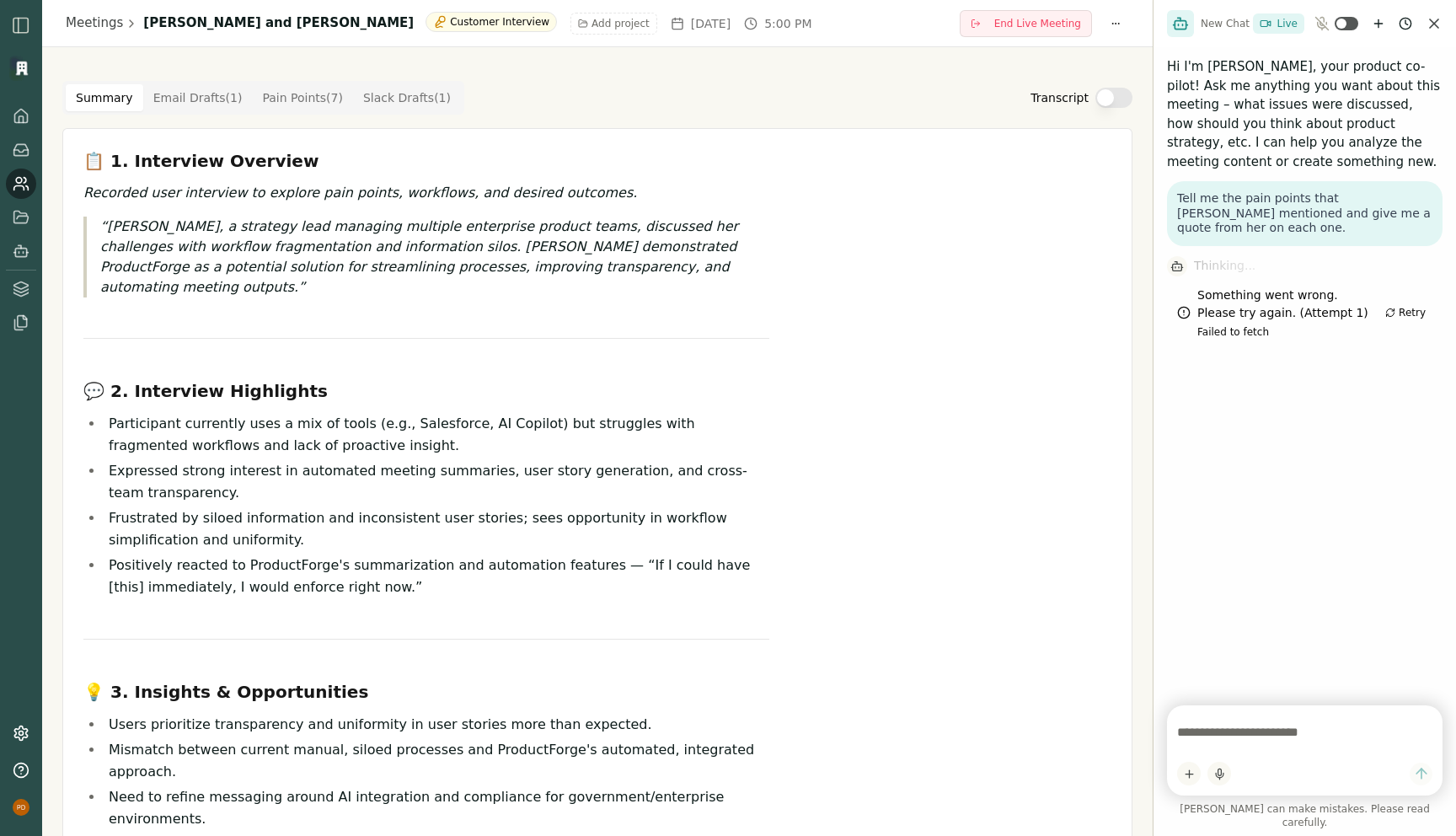
click at [483, 306] on div "📋 1. Interview Overview Recorded user interview to explore pain points, workflo…" at bounding box center [427, 677] width 686 height 1056
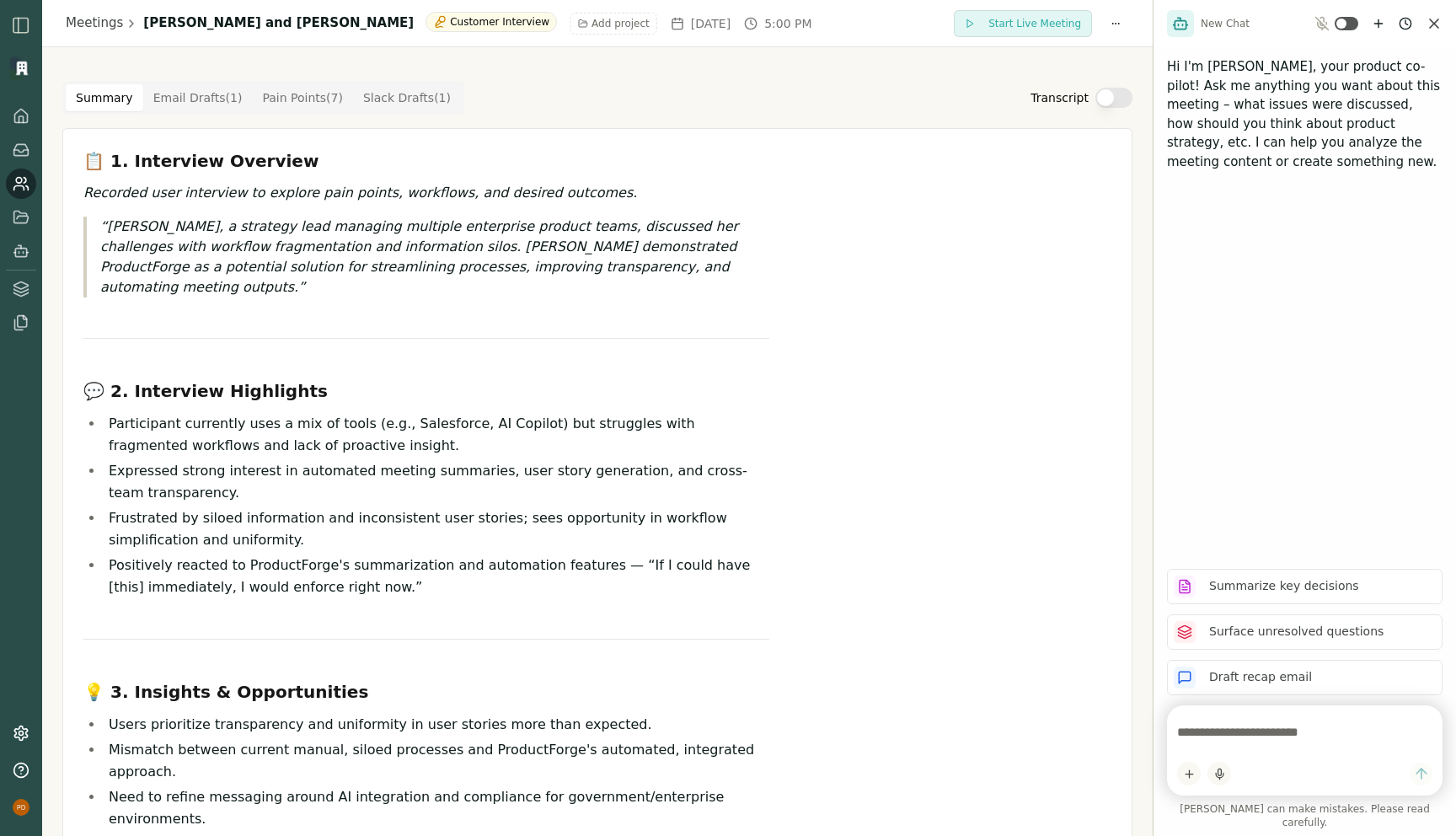
click at [1258, 749] on textarea at bounding box center [1304, 732] width 255 height 34
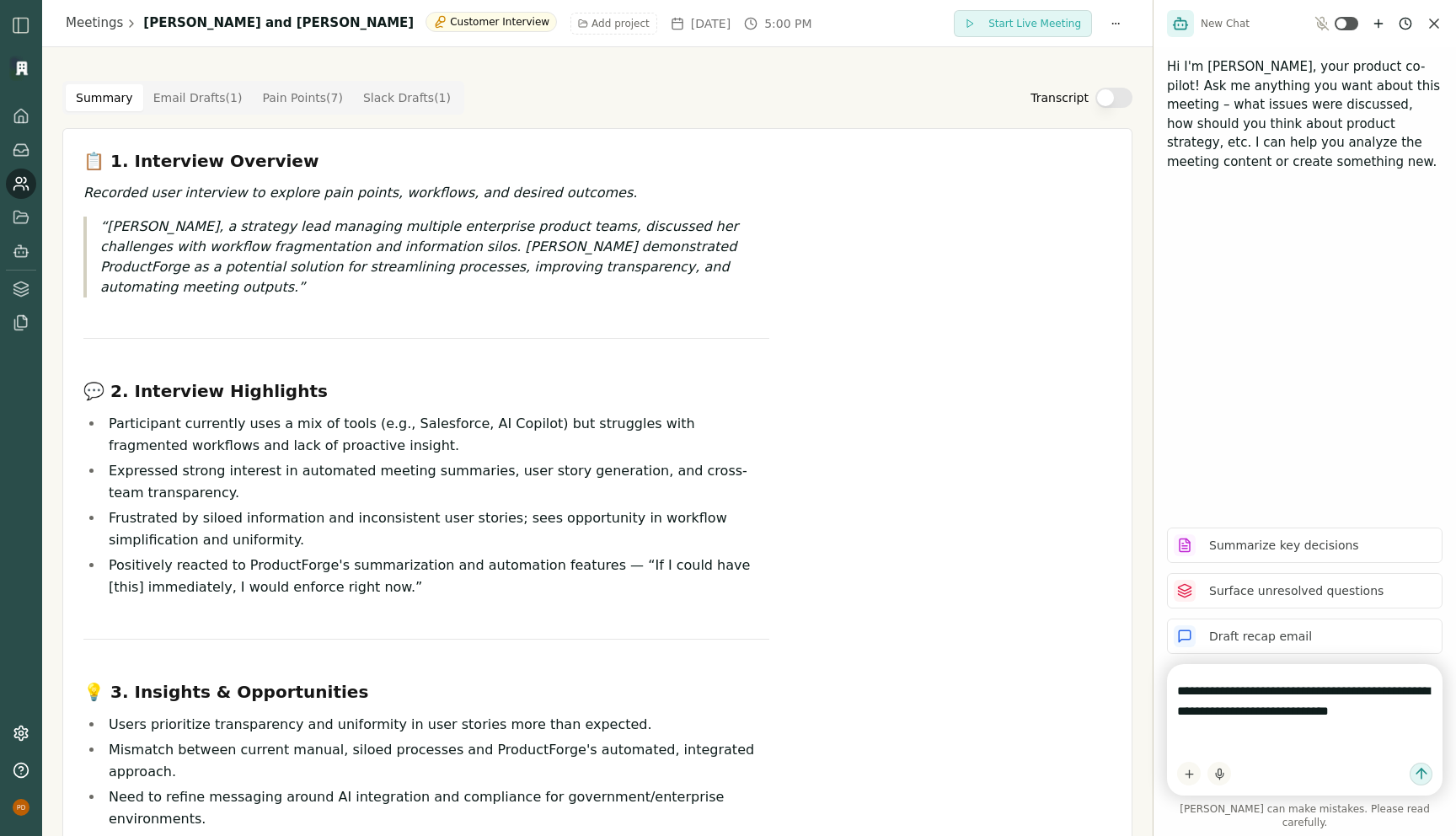
type textarea "**********"
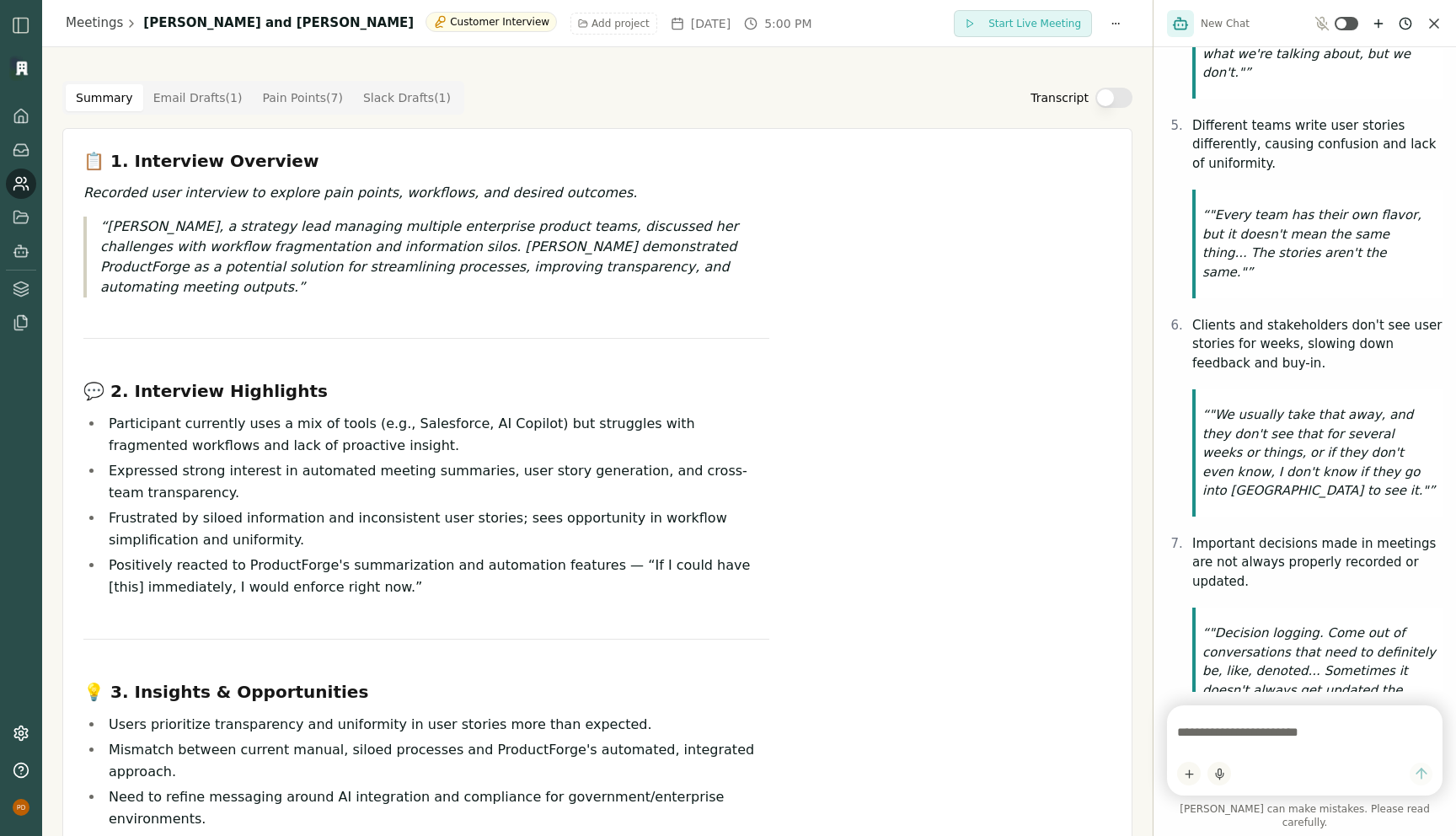
scroll to position [1018, 0]
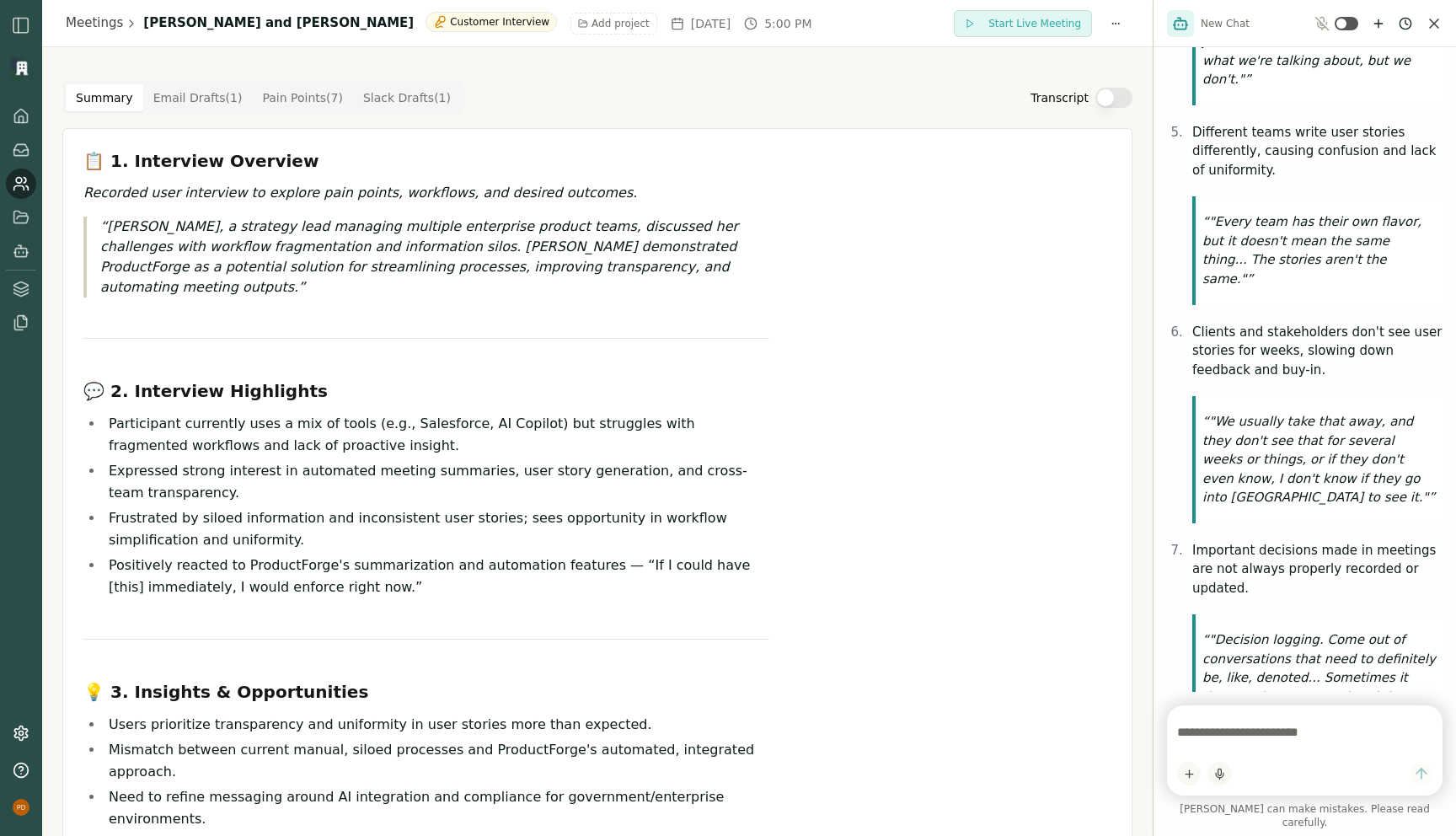
click at [1156, 436] on div "Hi I'm [PERSON_NAME], your product co-pilot! Ask me anything you want about thi…" at bounding box center [1304, 369] width 302 height 644
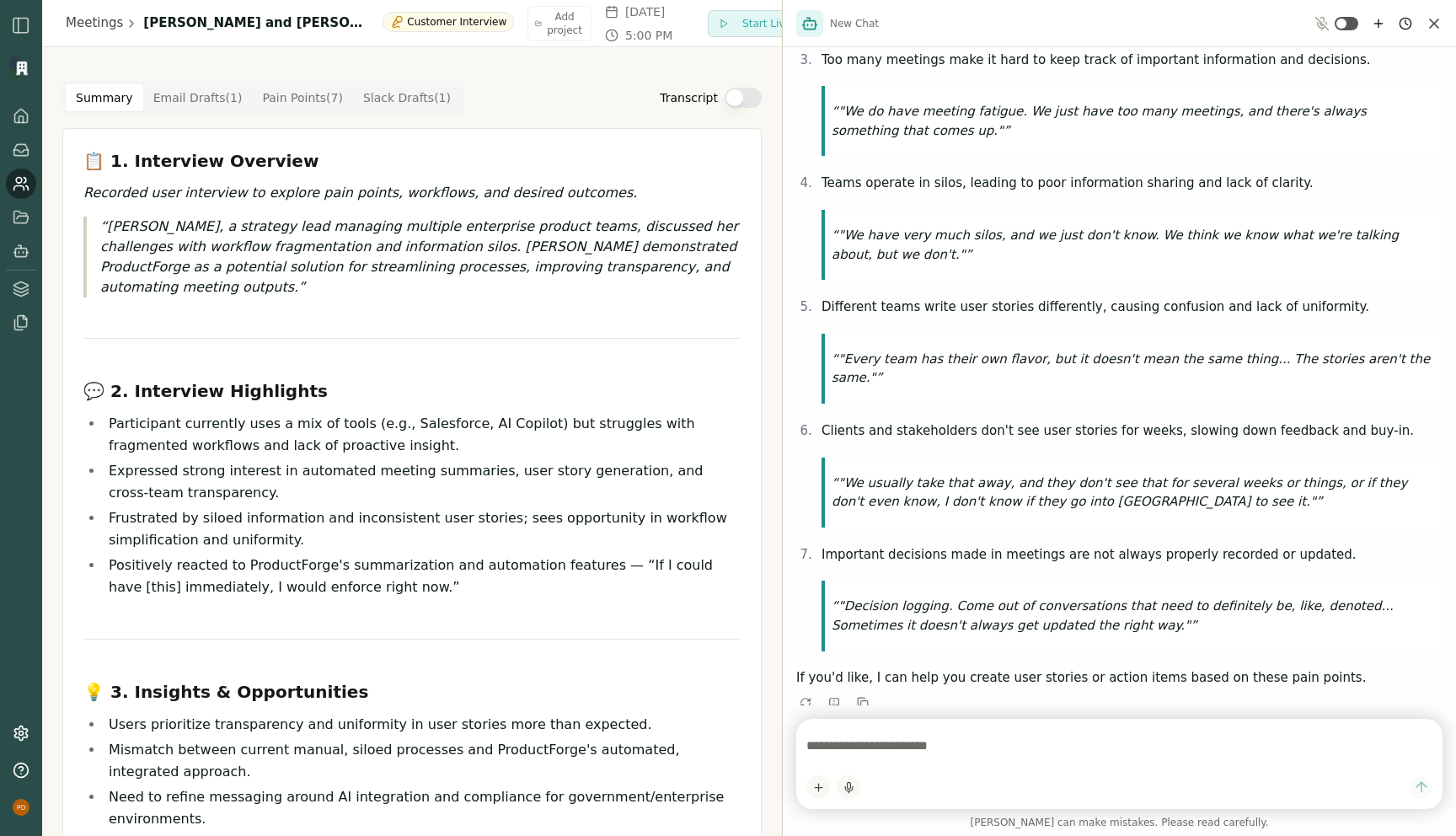
scroll to position [435, 0]
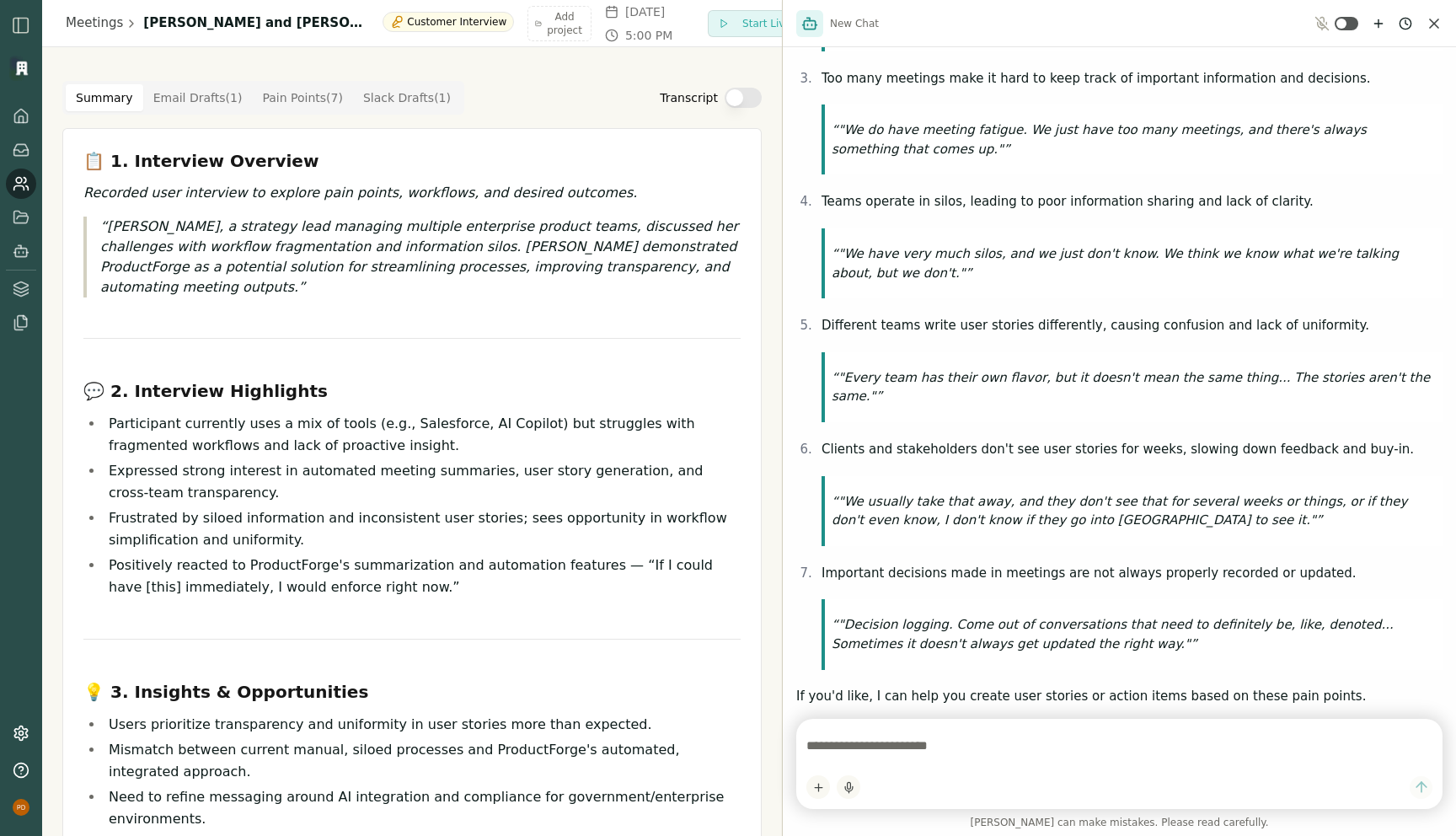
drag, startPoint x: 1155, startPoint y: 436, endPoint x: 697, endPoint y: 438, distance: 458.0
click at [695, 437] on div "Meetings [PERSON_NAME] and [PERSON_NAME] Customer Interview Add project [DATE] …" at bounding box center [728, 418] width 1456 height 836
click at [23, 186] on icon at bounding box center [19, 188] width 10 height 4
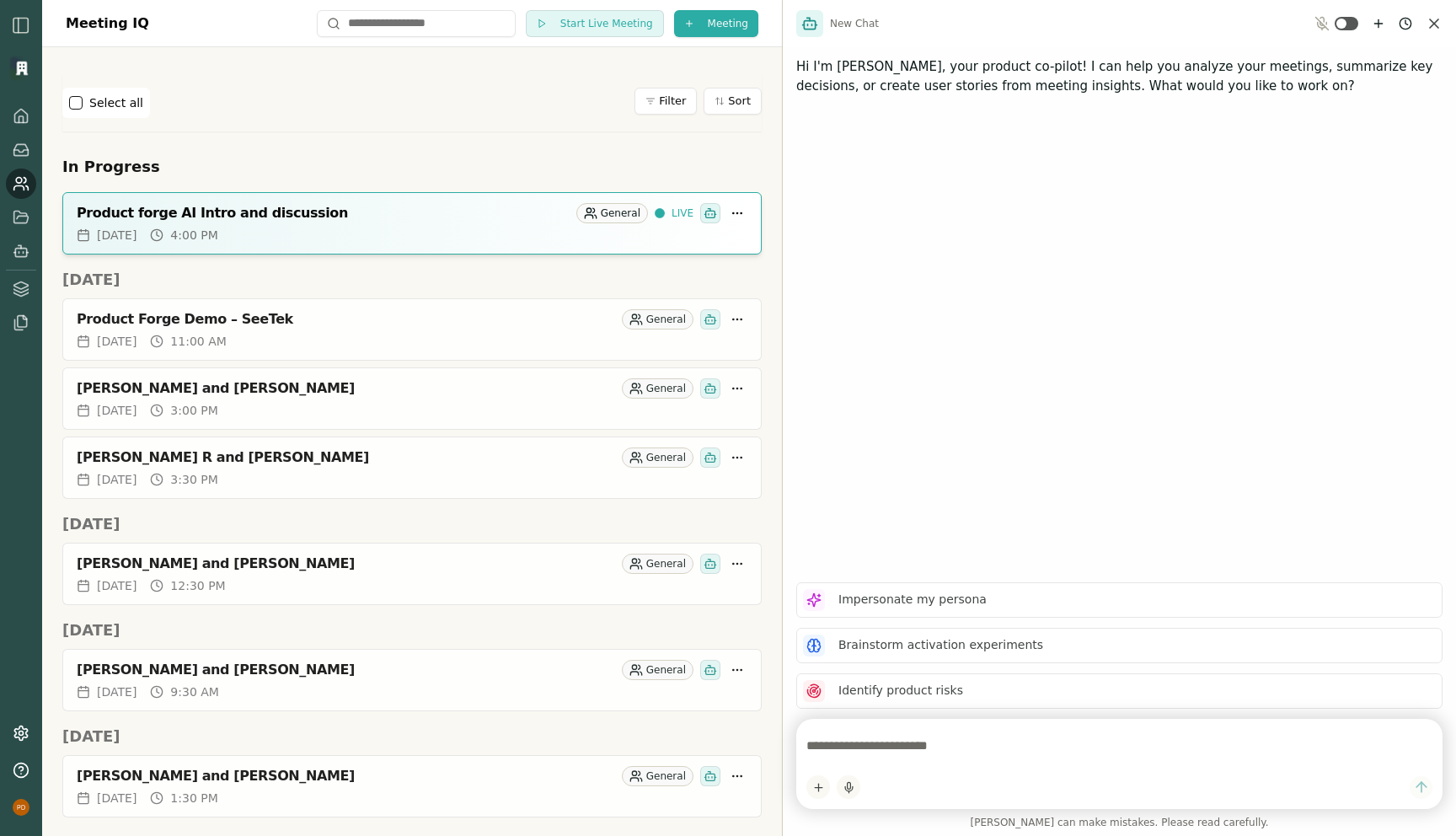
click at [859, 741] on textarea at bounding box center [1119, 745] width 626 height 34
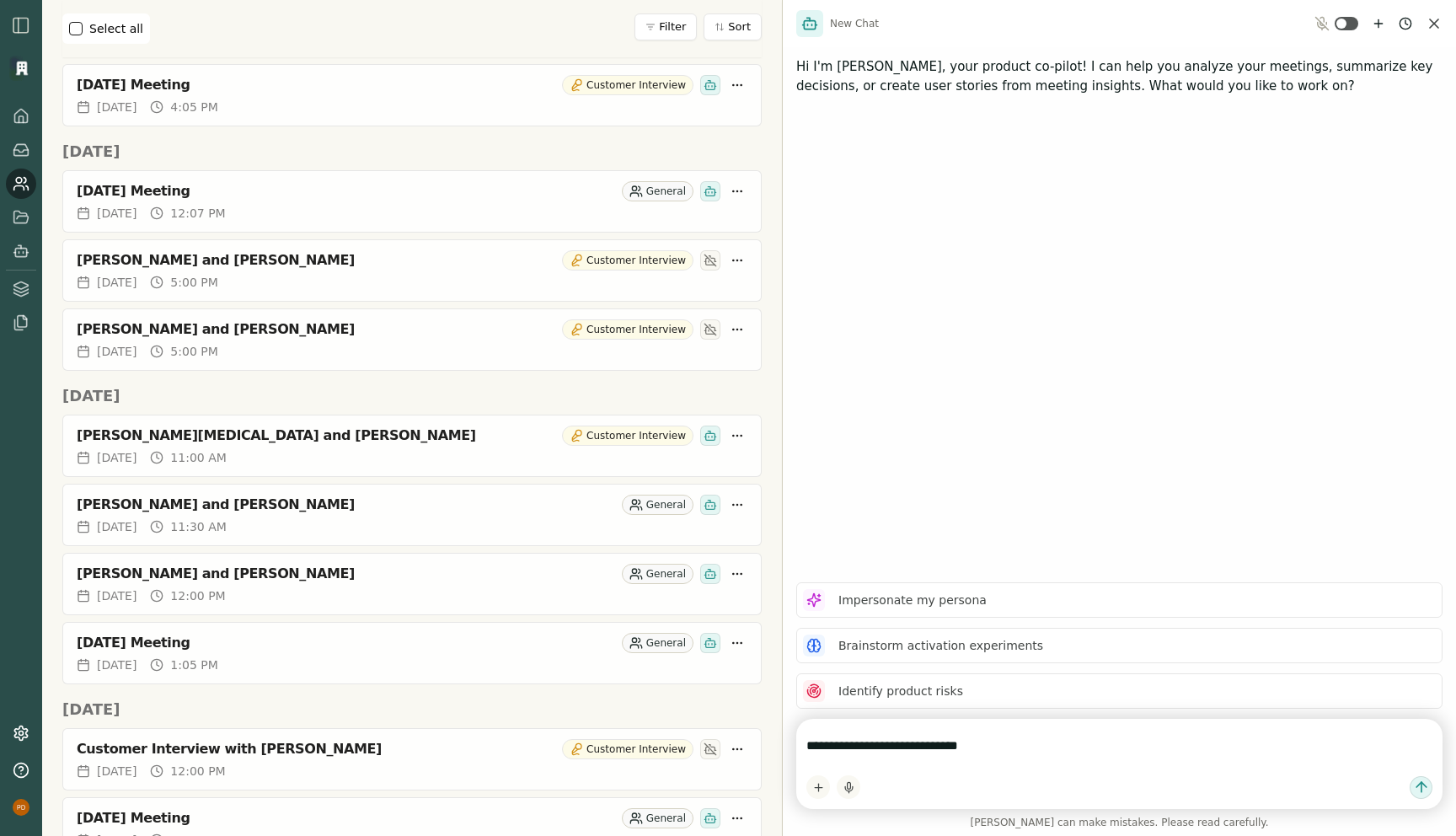
scroll to position [962, 0]
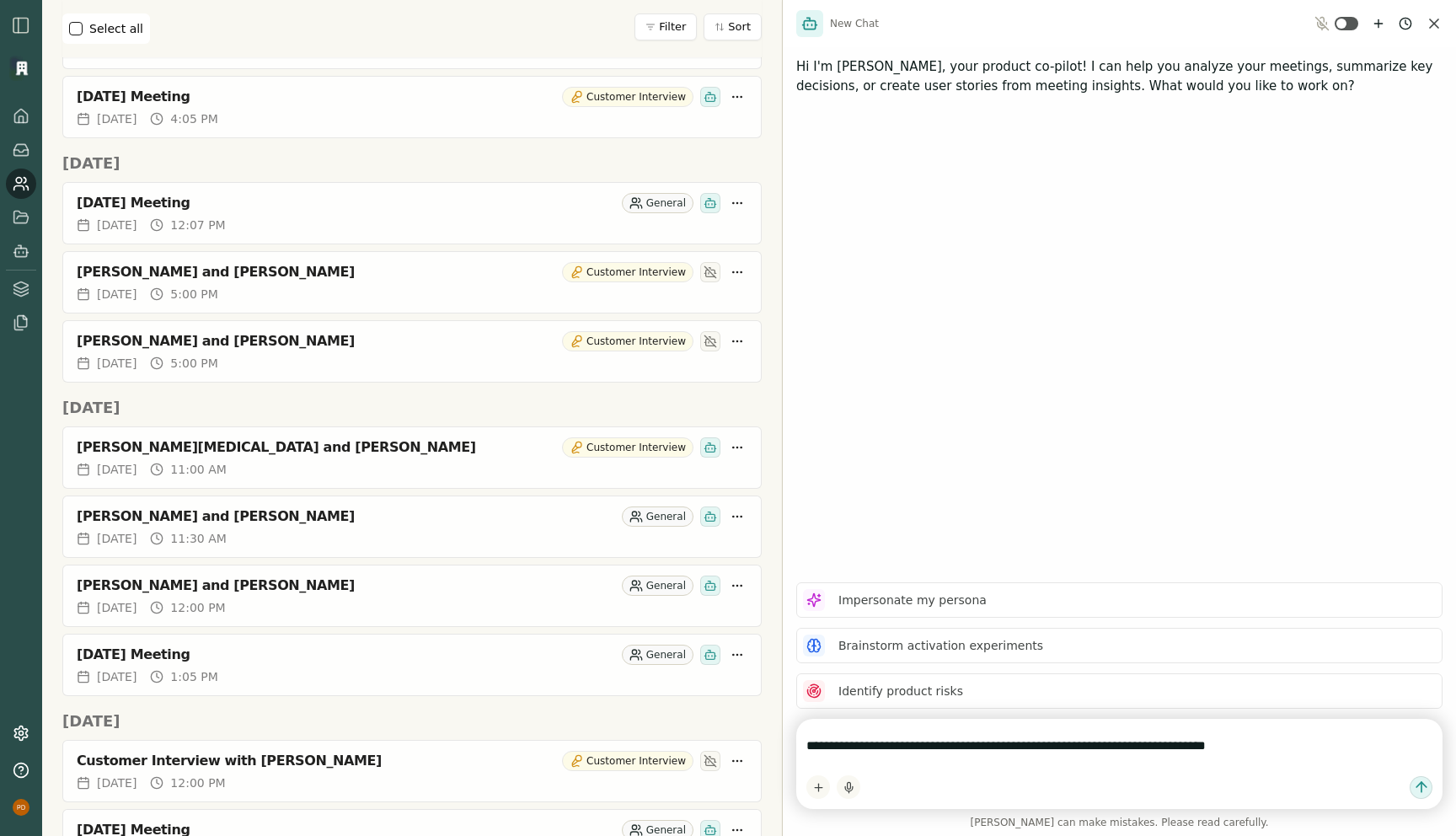
type textarea "**********"
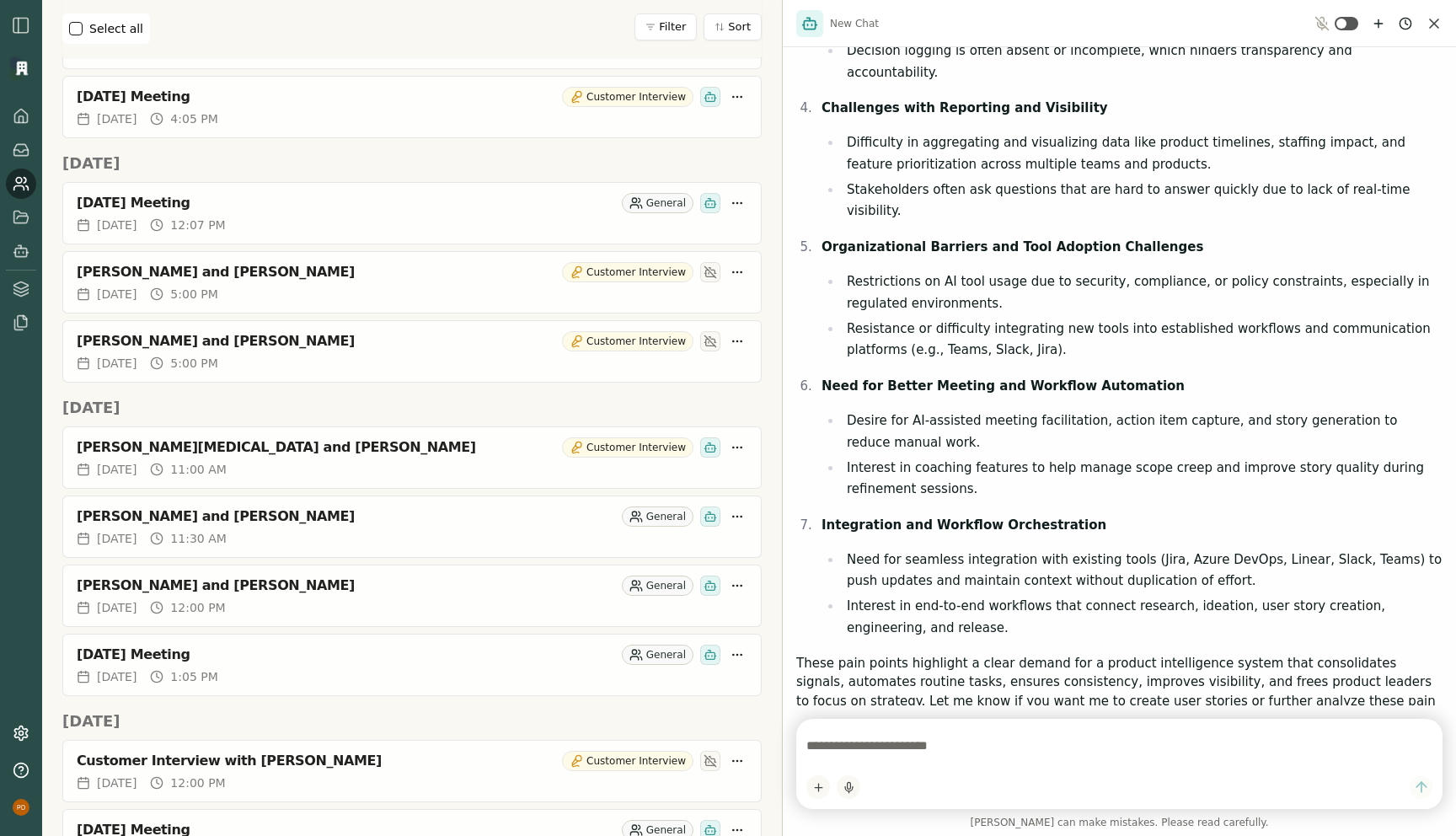
scroll to position [0, 0]
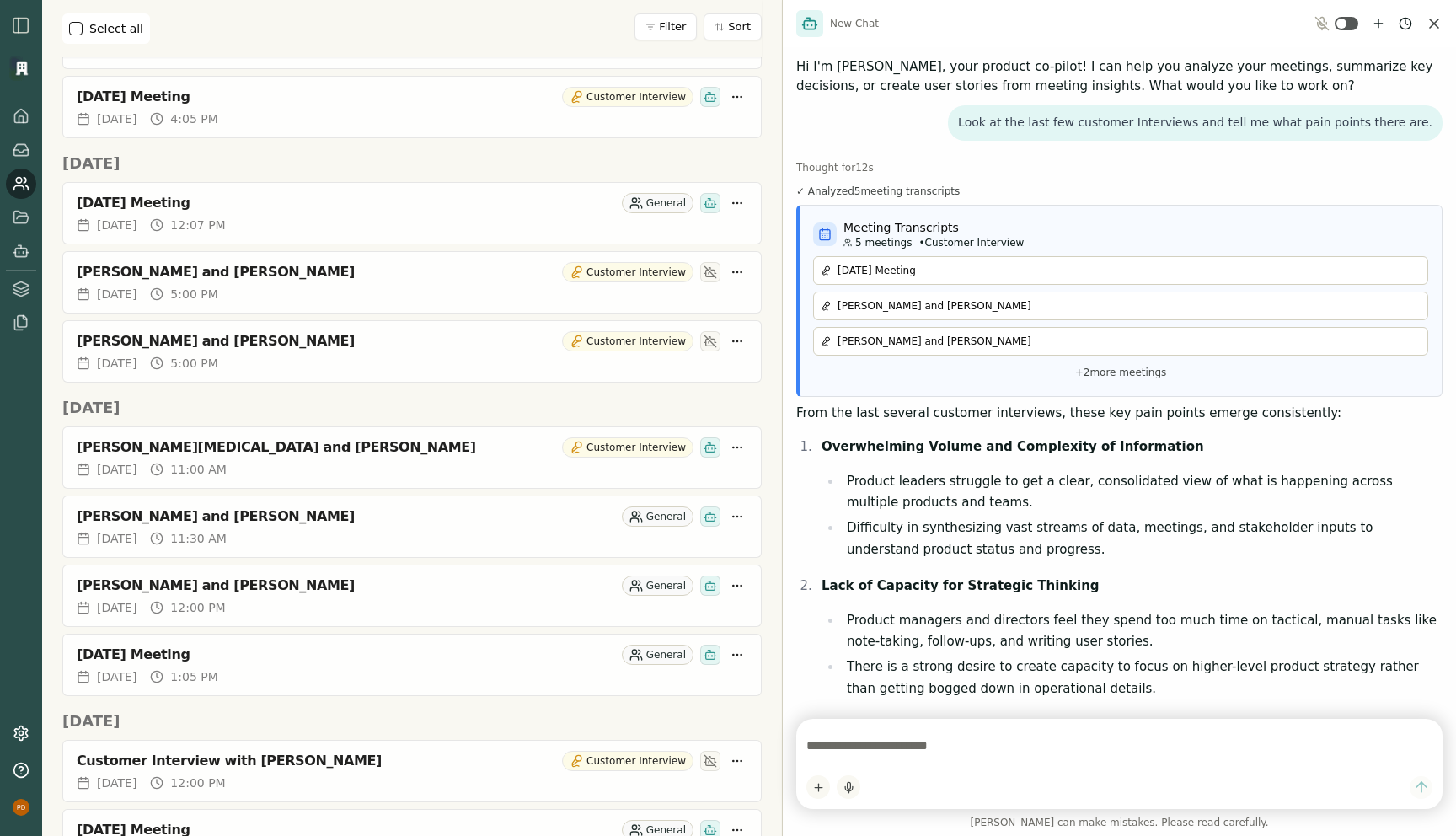
click at [20, 195] on link at bounding box center [21, 184] width 30 height 30
click at [1438, 19] on icon "Close chat" at bounding box center [1434, 24] width 9 height 9
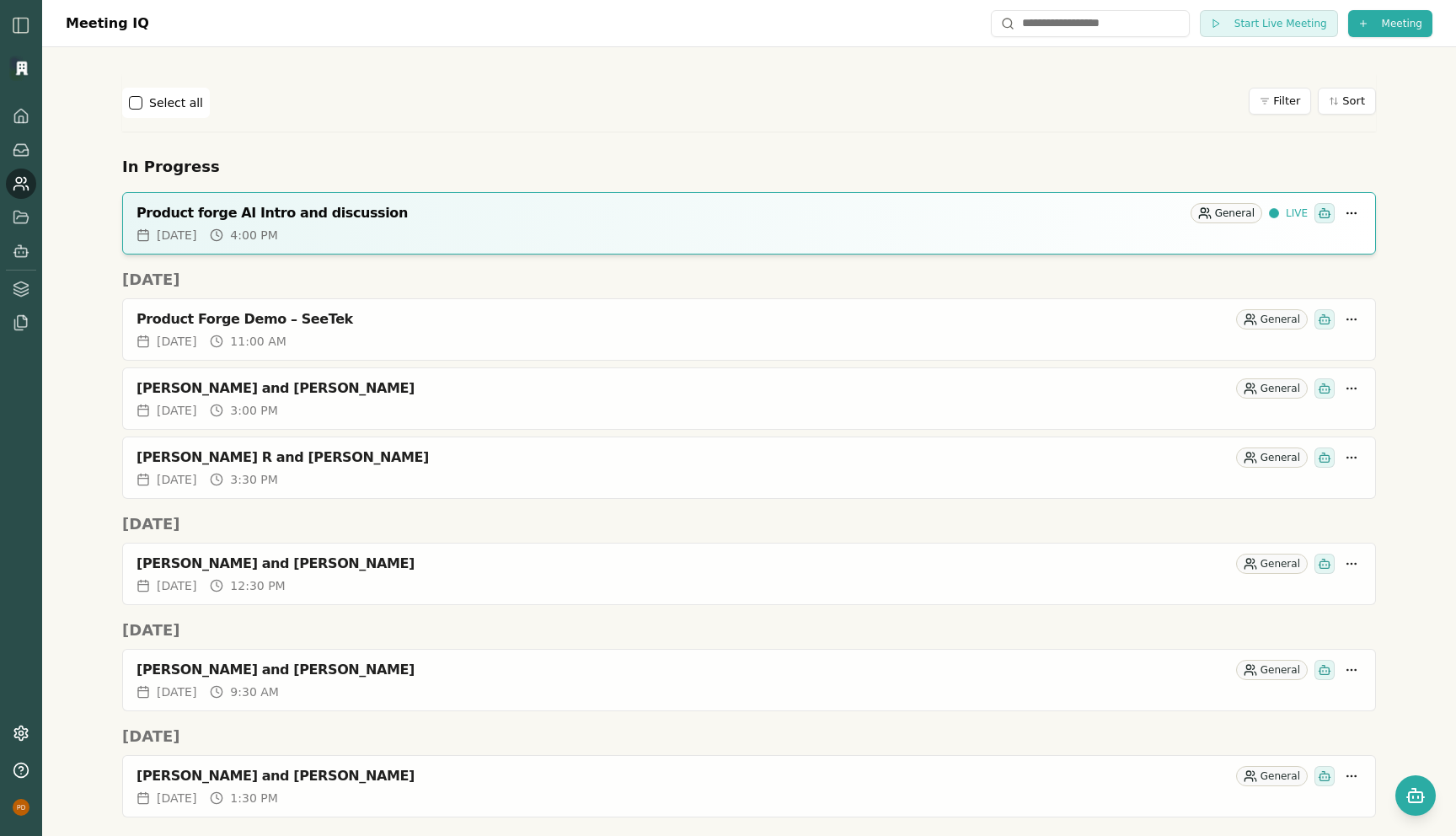
click at [1116, 103] on div "Select all Filter Sort" at bounding box center [749, 103] width 1254 height 30
click at [1385, 23] on html "Meeting IQ Start Live Meeting Meeting Select all Filter Sort In Progress Produc…" at bounding box center [728, 418] width 1456 height 836
click at [1301, 93] on div "Import Transcript" at bounding box center [1360, 84] width 218 height 27
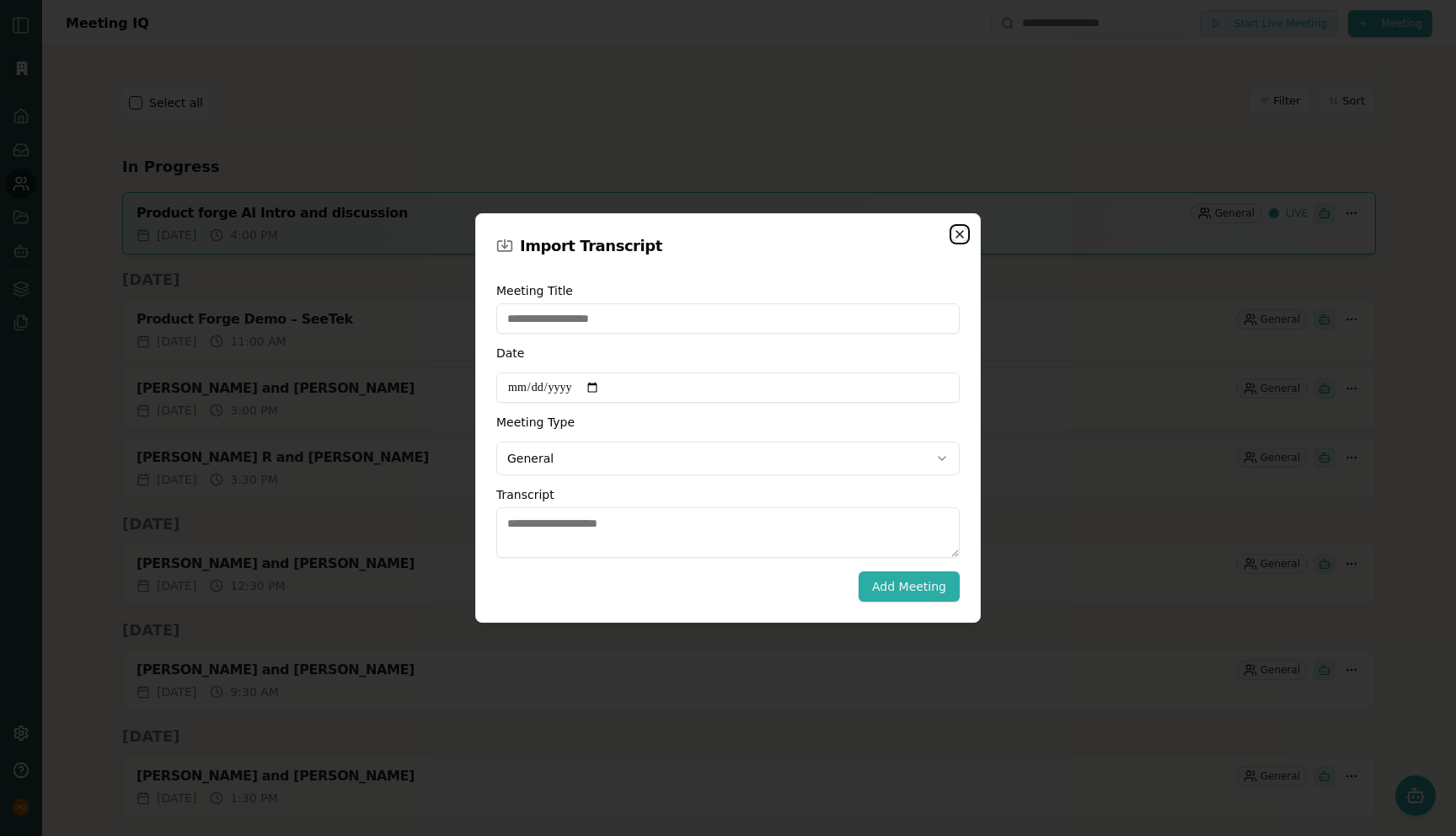
click at [957, 239] on icon "button" at bounding box center [959, 233] width 13 height 13
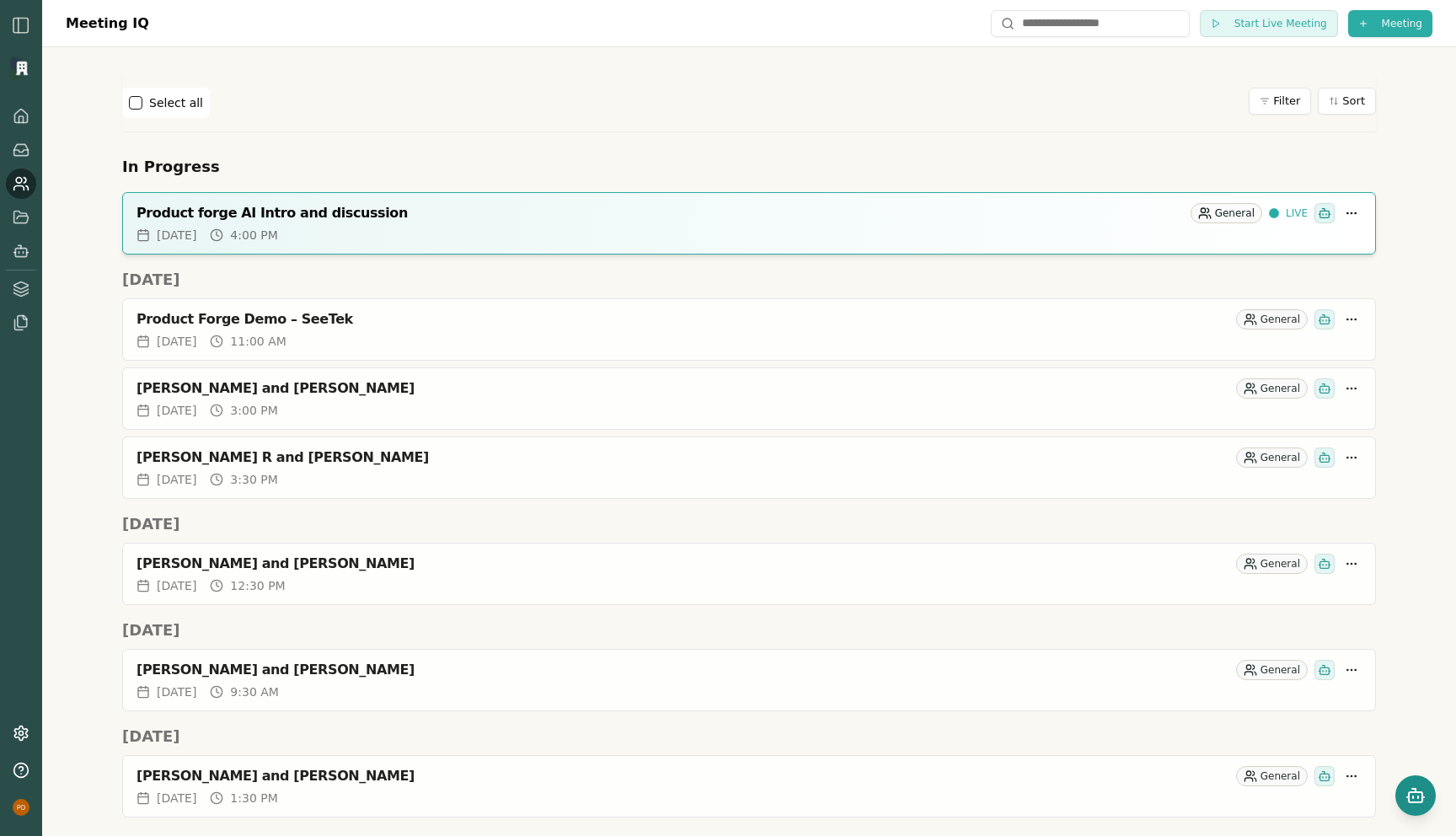
click at [1403, 792] on button "Open chat" at bounding box center [1415, 795] width 40 height 40
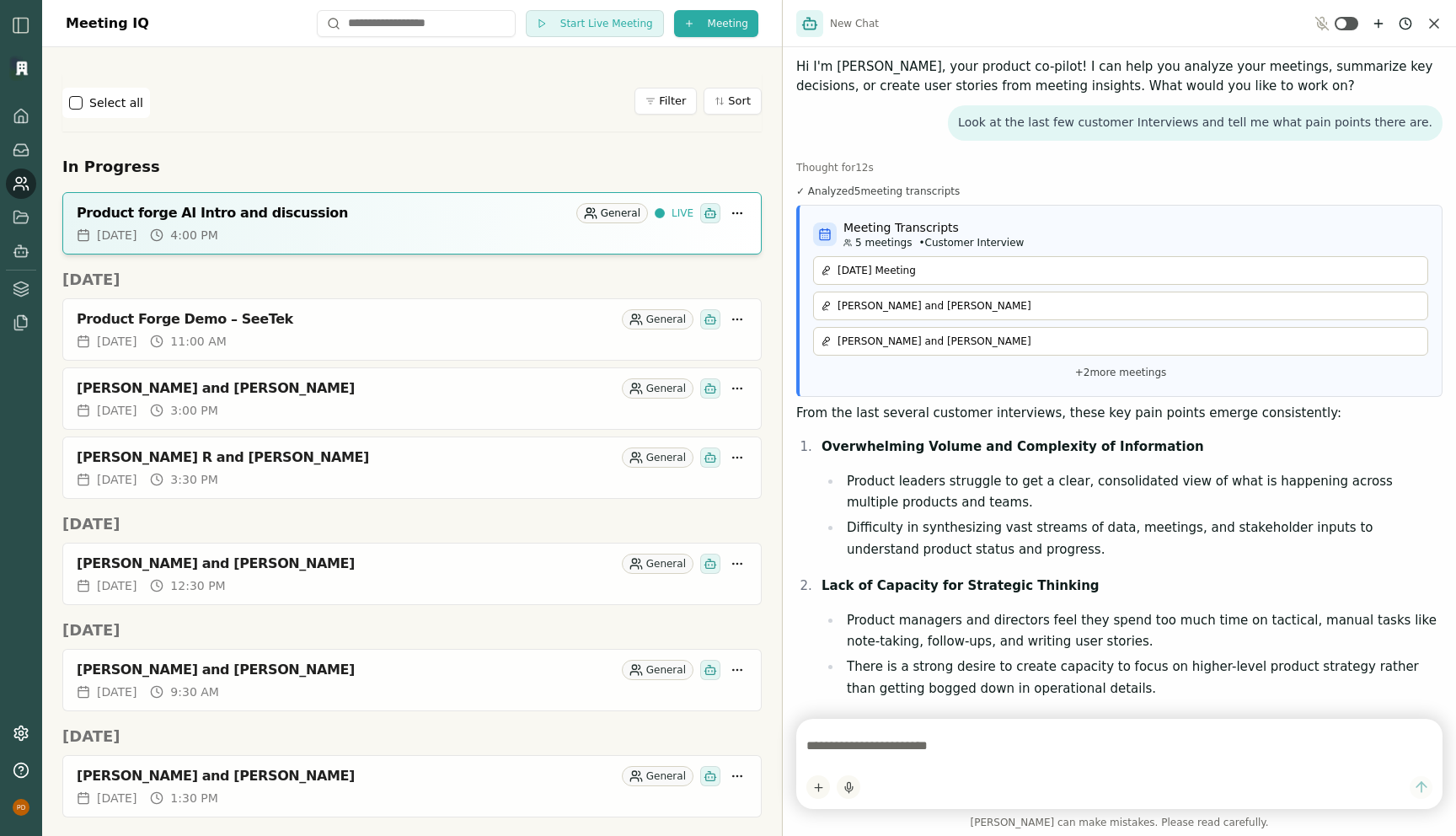
scroll to position [802, 0]
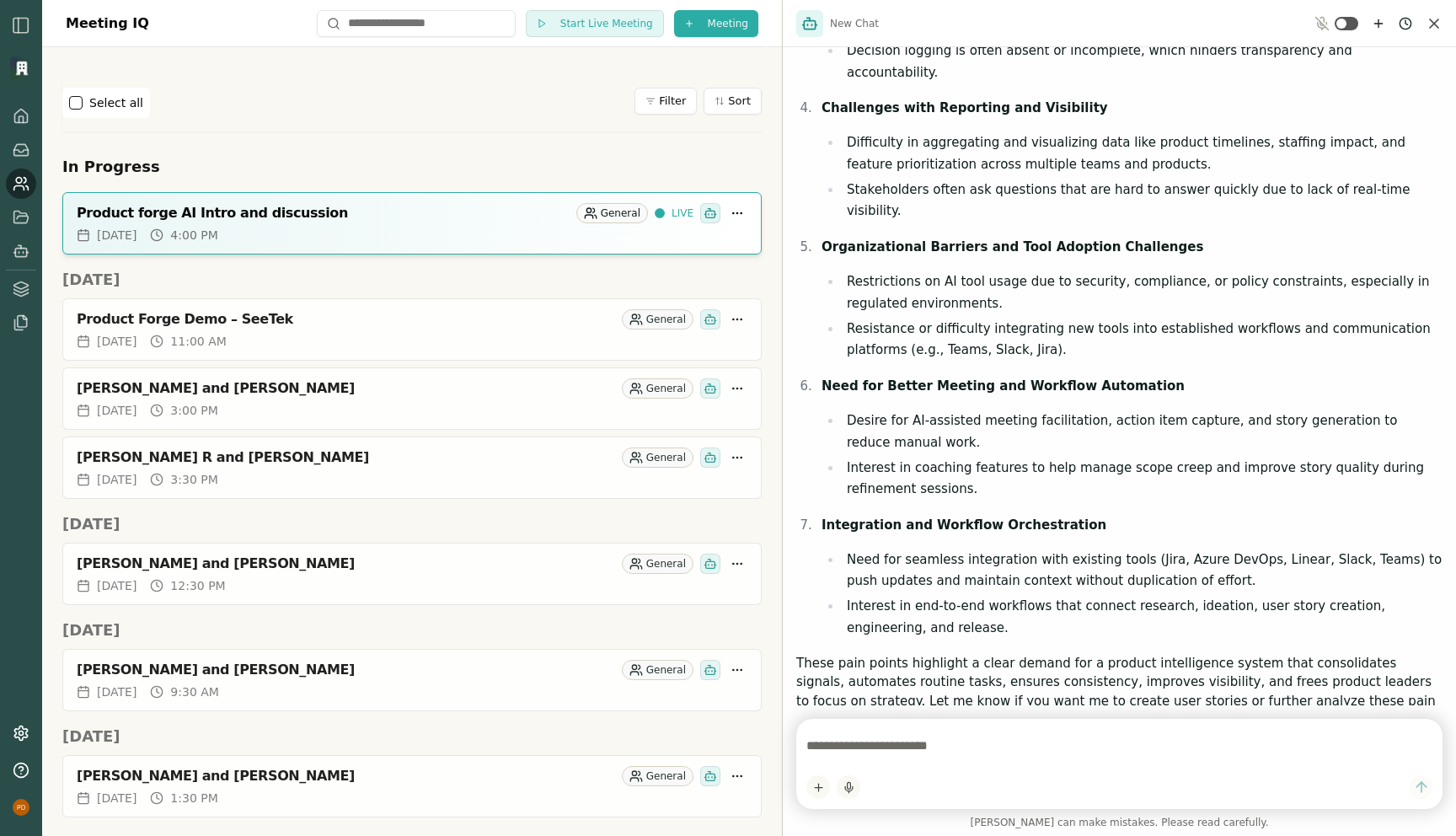
click at [474, 114] on div "Select all Filter Sort" at bounding box center [412, 103] width 699 height 30
click at [862, 745] on textarea at bounding box center [1119, 745] width 626 height 34
type textarea "**********"
click at [455, 161] on h2 "In Progress" at bounding box center [412, 166] width 699 height 24
click at [363, 231] on div "[DATE] 4:00 PM" at bounding box center [412, 234] width 671 height 17
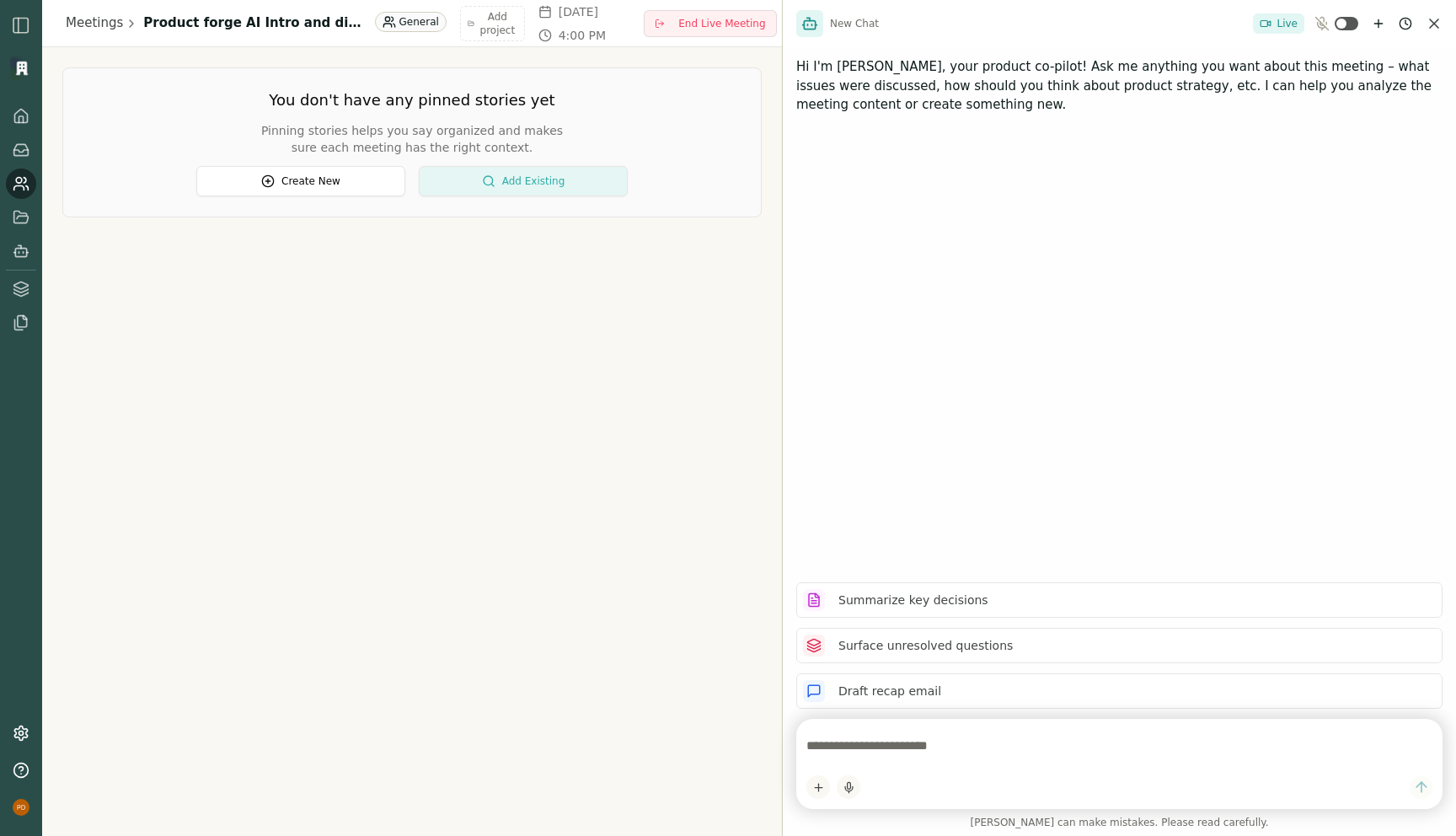
click at [475, 185] on button "Add Existing" at bounding box center [523, 181] width 209 height 30
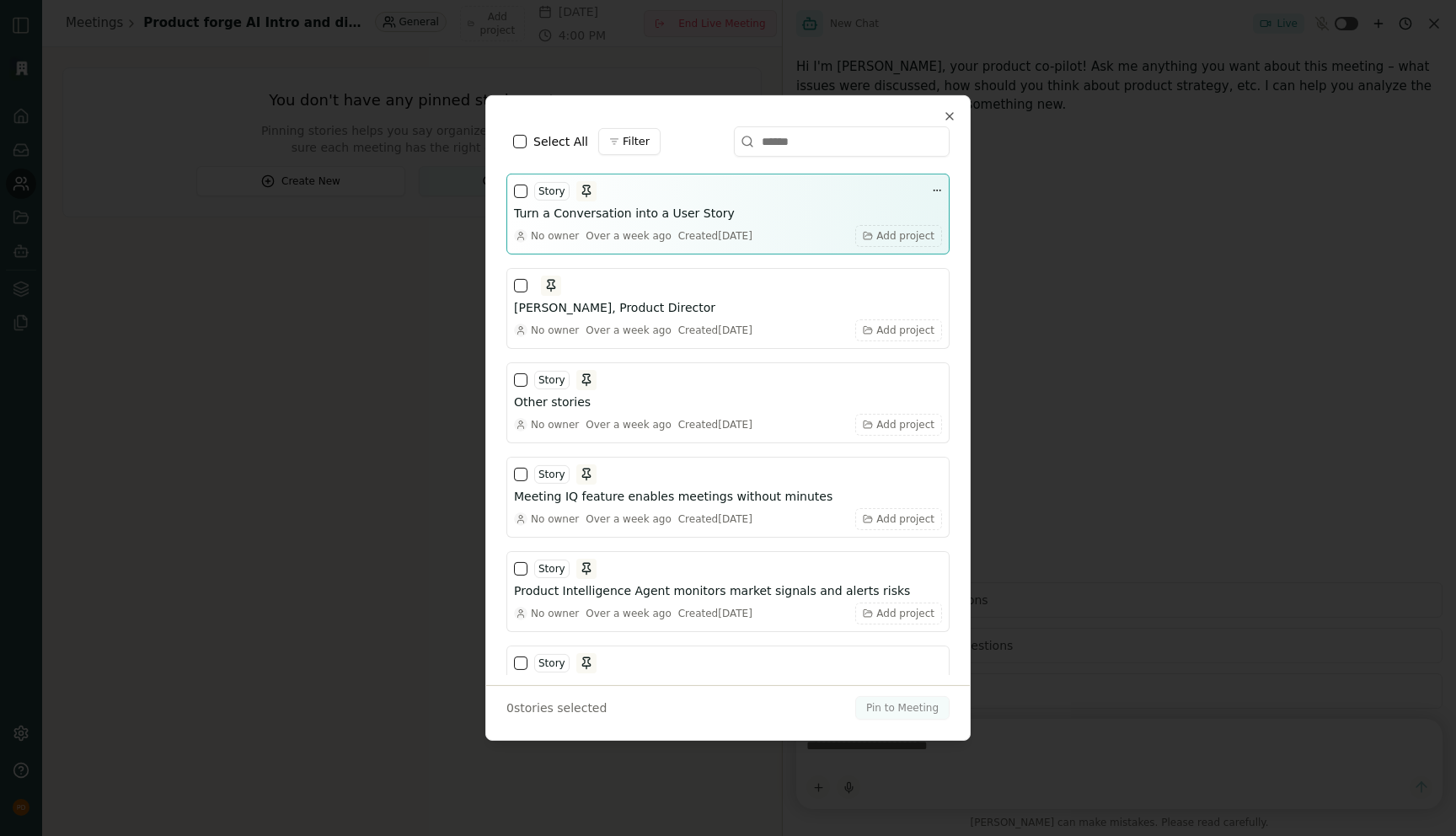
click at [516, 199] on div "Story" at bounding box center [555, 191] width 83 height 20
click at [516, 192] on button "button" at bounding box center [520, 191] width 13 height 13
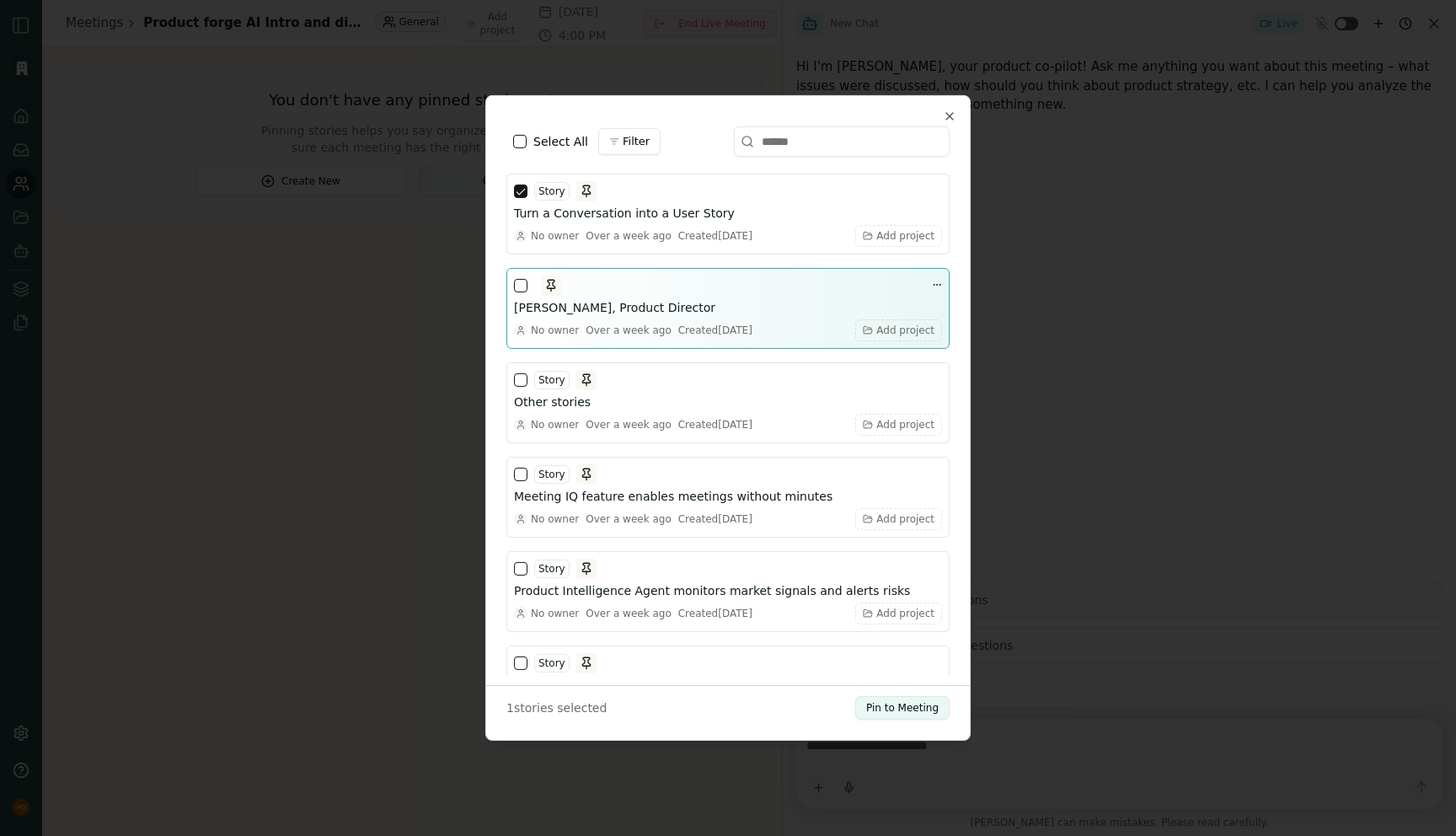
click at [522, 283] on button "button" at bounding box center [520, 285] width 13 height 13
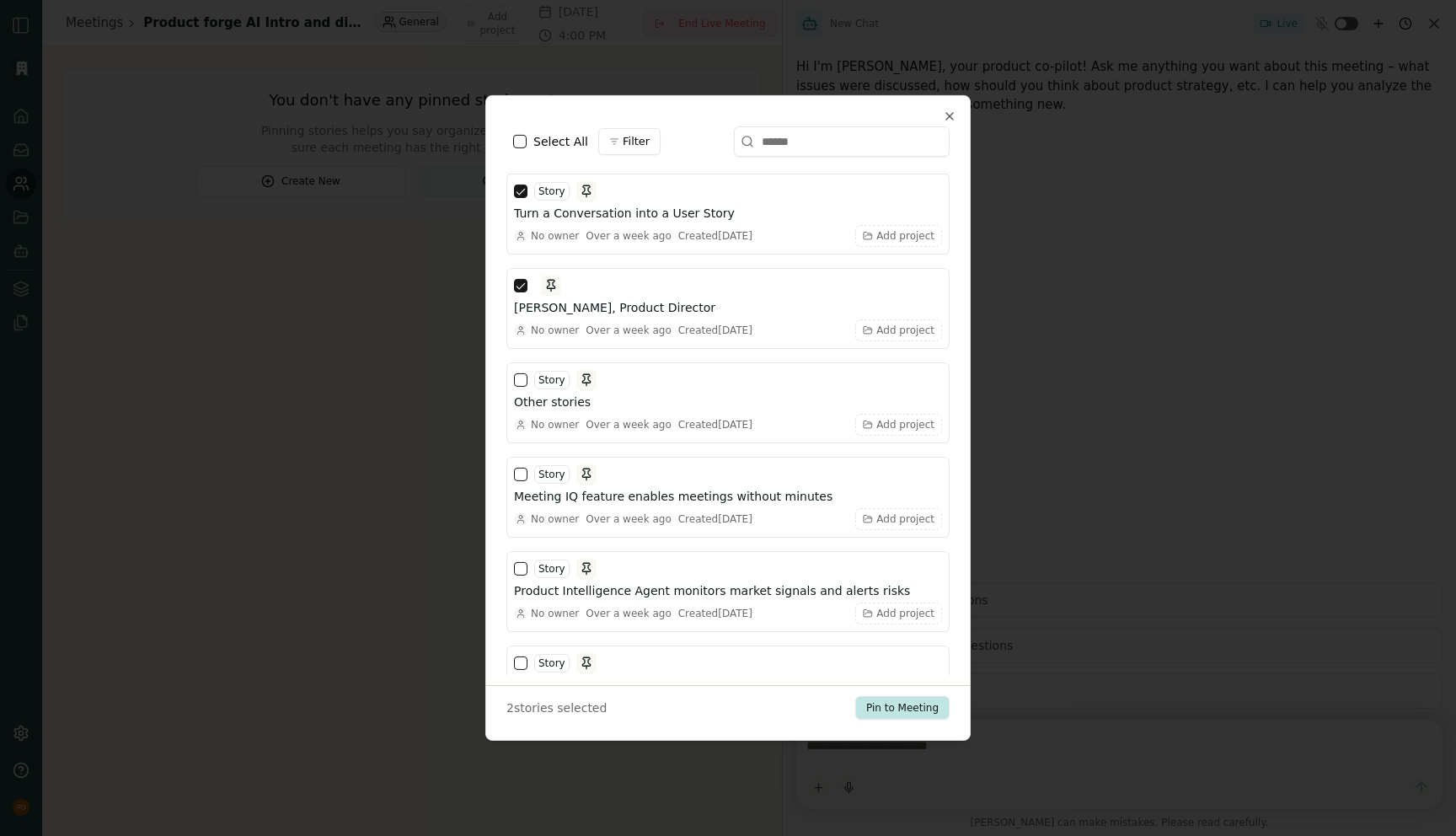
click at [907, 702] on button "Pin to Meeting" at bounding box center [902, 707] width 94 height 24
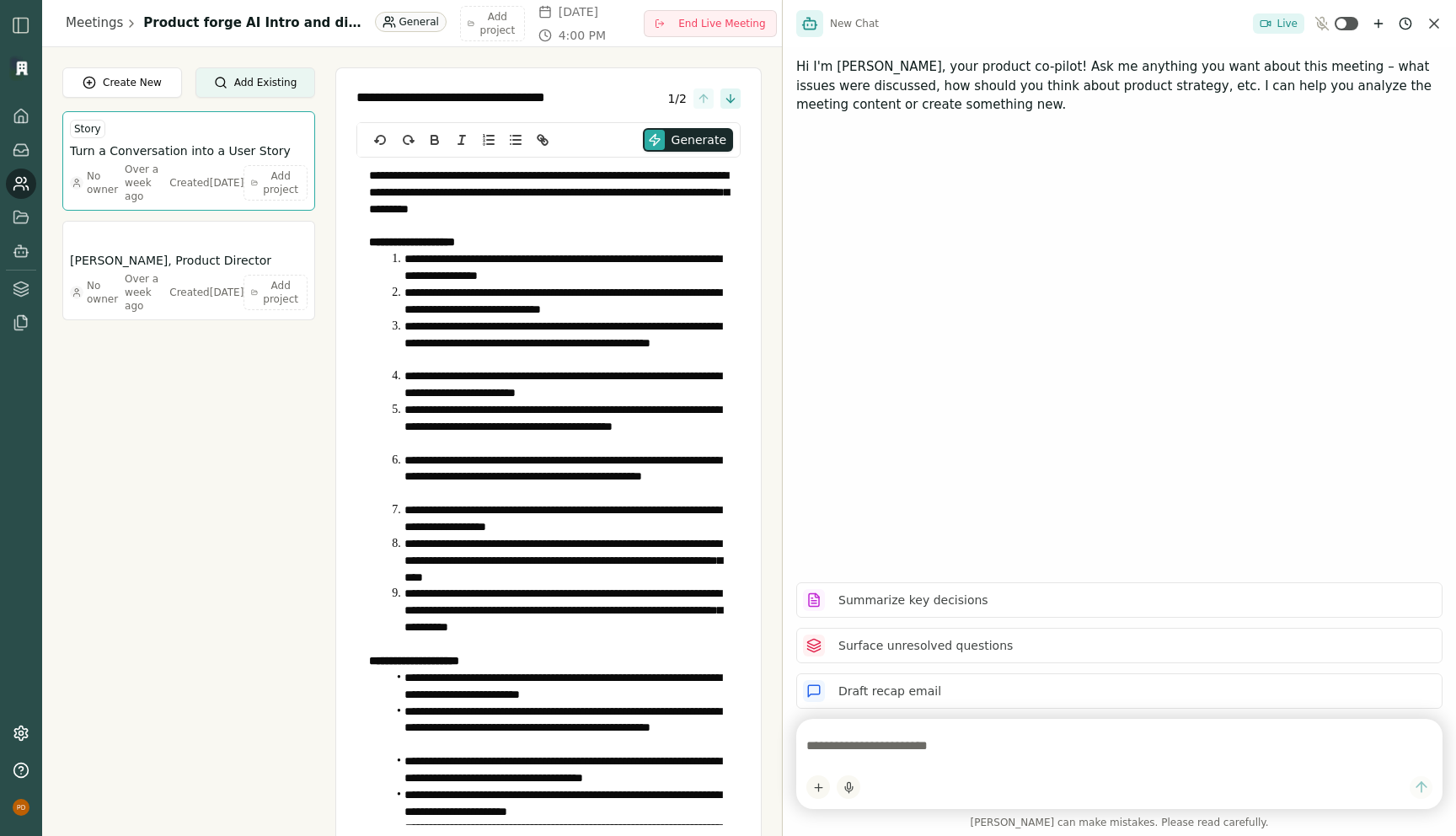
click at [919, 767] on div at bounding box center [1119, 764] width 646 height 91
click at [874, 735] on textarea at bounding box center [1119, 745] width 626 height 34
